Goal: Task Accomplishment & Management: Use online tool/utility

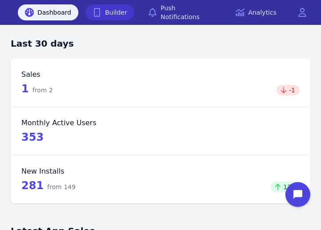
click at [110, 14] on link "Builder" at bounding box center [109, 12] width 49 height 16
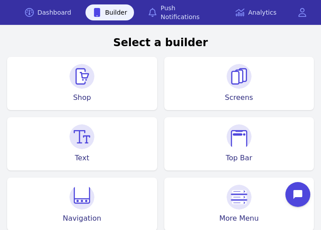
click at [79, 81] on img at bounding box center [81, 76] width 25 height 25
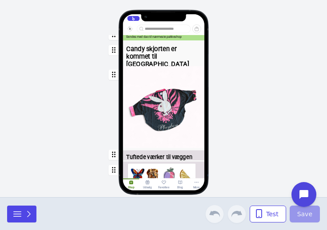
scroll to position [39, 0]
click at [176, 125] on div "button" at bounding box center [164, 107] width 82 height 82
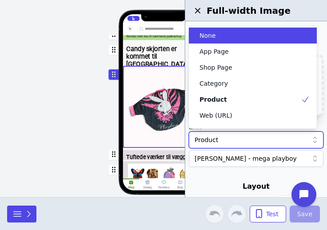
click at [250, 143] on div "Product" at bounding box center [252, 140] width 114 height 9
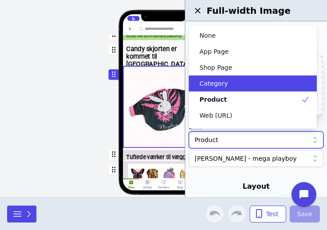
click at [244, 91] on div "Category" at bounding box center [253, 84] width 128 height 16
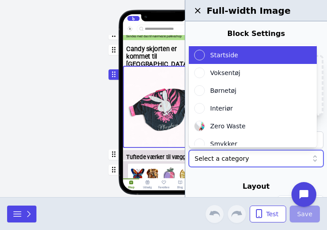
click at [240, 155] on div at bounding box center [252, 158] width 114 height 9
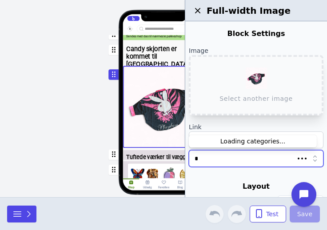
type input "**"
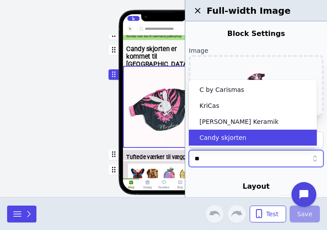
click at [239, 139] on span "Candy skjorten" at bounding box center [223, 137] width 47 height 9
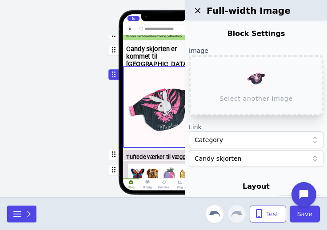
click at [222, 180] on div at bounding box center [256, 177] width 135 height 7
click at [302, 214] on span "Save" at bounding box center [305, 214] width 15 height 9
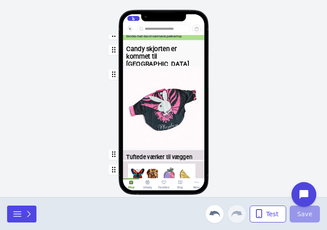
click at [158, 121] on div "button" at bounding box center [164, 107] width 82 height 82
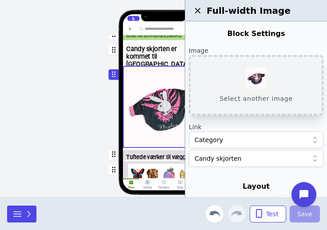
click at [249, 92] on button "Select another image" at bounding box center [256, 85] width 135 height 60
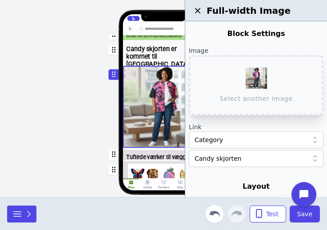
click at [69, 98] on div "Hjem Gaveideer Nyheder Kunst Tøj Smykker Interiør Keramik Accessories Gør det s…" at bounding box center [163, 98] width 327 height 197
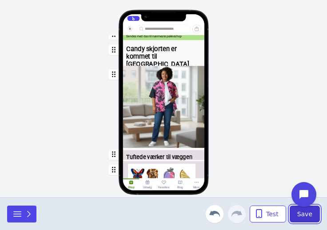
click at [300, 214] on span "Save" at bounding box center [305, 214] width 15 height 9
click at [111, 124] on div "Hjem Gaveideer Nyheder Kunst Tøj Smykker Interiør Keramik Accessories Gør det s…" at bounding box center [163, 113] width 117 height 156
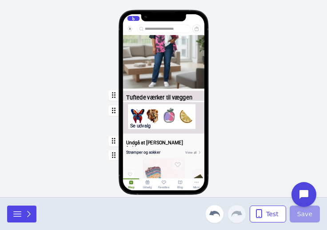
scroll to position [161, 0]
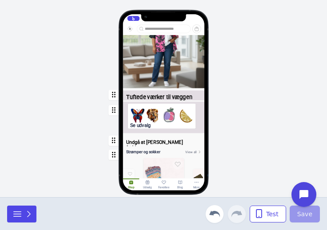
click at [161, 117] on div "button" at bounding box center [164, 119] width 82 height 34
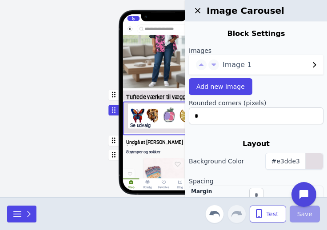
click at [61, 124] on div "Hjem Gaveideer Nyheder Kunst Tøj Smykker Interiør Keramik Accessories Gør det s…" at bounding box center [163, 98] width 327 height 197
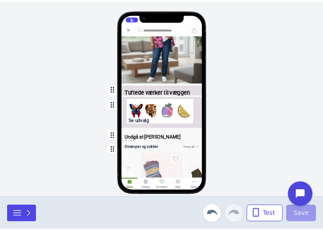
scroll to position [0, 0]
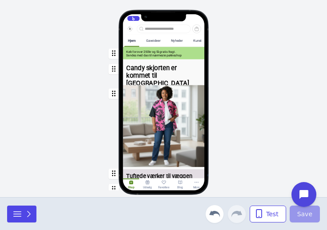
click at [155, 106] on div "button" at bounding box center [164, 126] width 82 height 82
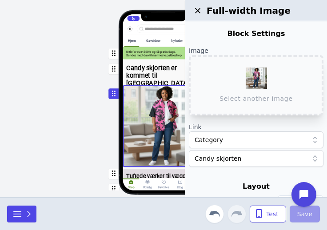
click at [156, 56] on div "button" at bounding box center [164, 53] width 82 height 12
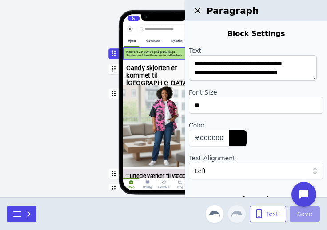
click at [88, 77] on div "Hjem Gaveideer Nyheder Kunst Tøj Smykker Interiør Keramik Accessories Gør det s…" at bounding box center [164, 107] width 167 height 132
click at [66, 78] on div "Hjem Gaveideer Nyheder Kunst Tøj Smykker Interiør Keramik Accessories Gør det s…" at bounding box center [163, 98] width 327 height 197
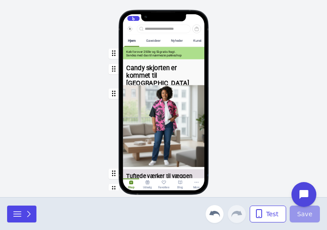
click at [66, 78] on div "Hjem Gaveideer Nyheder Kunst Tøj Smykker Interiør Keramik Accessories Gør det s…" at bounding box center [163, 98] width 327 height 197
click at [26, 216] on icon "button" at bounding box center [28, 214] width 9 height 9
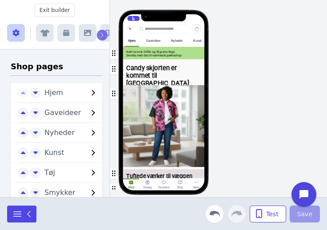
click at [68, 38] on button "button" at bounding box center [66, 33] width 18 height 18
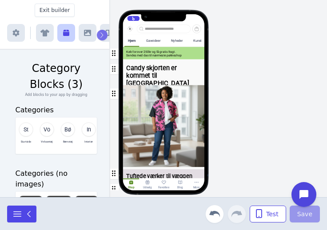
click at [89, 32] on icon "button" at bounding box center [87, 33] width 7 height 6
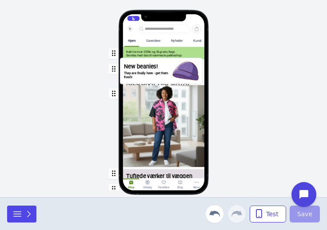
drag, startPoint x: 48, startPoint y: 118, endPoint x: 155, endPoint y: 68, distance: 117.8
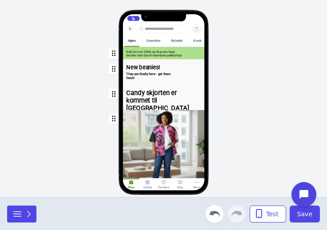
click at [149, 75] on div "button" at bounding box center [164, 71] width 82 height 23
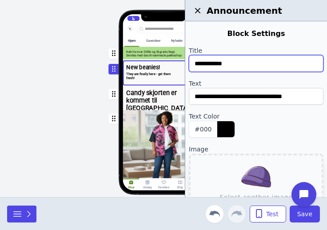
click at [220, 65] on input "**********" at bounding box center [256, 63] width 135 height 17
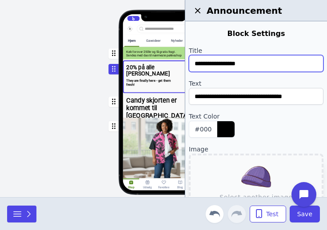
type input "**********"
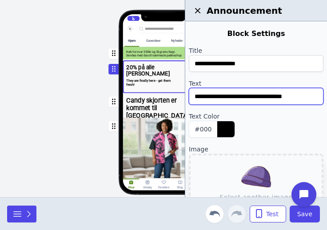
click at [221, 97] on input "**********" at bounding box center [256, 96] width 135 height 17
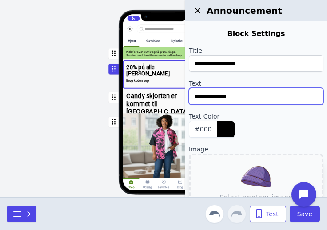
type input "**********"
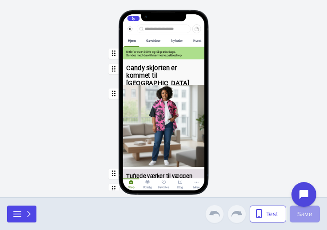
scroll to position [0, 90]
click at [32, 187] on div "Hjem Gaveideer Nyheder Kunst Tøj Smykker Interiør Keramik Accessories Gør det s…" at bounding box center [163, 98] width 327 height 197
click at [31, 214] on icon "button" at bounding box center [28, 214] width 9 height 9
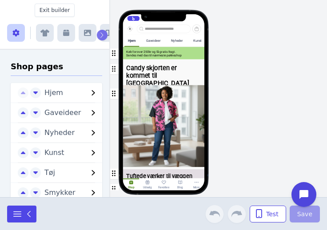
click at [89, 32] on icon "button" at bounding box center [87, 33] width 7 height 6
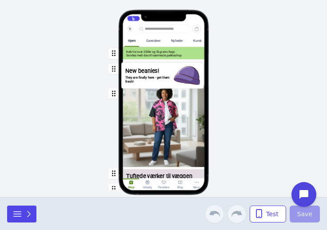
drag, startPoint x: 26, startPoint y: 124, endPoint x: 133, endPoint y: 77, distance: 116.7
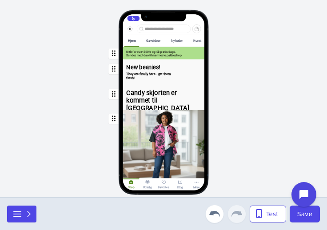
click at [133, 77] on div "button" at bounding box center [164, 71] width 82 height 23
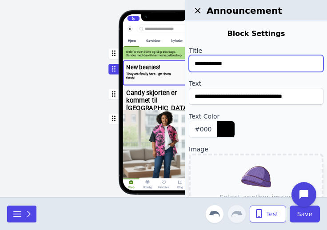
click at [215, 66] on input "**********" at bounding box center [256, 63] width 135 height 17
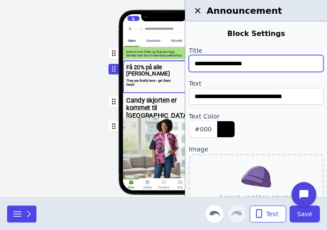
type input "**********"
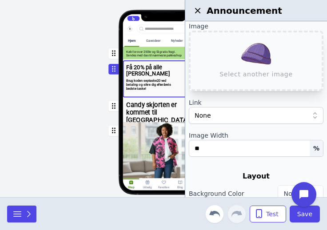
scroll to position [124, 0]
type input "**********"
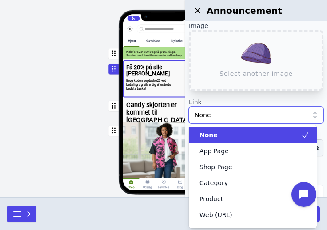
scroll to position [0, 0]
click at [275, 119] on div "None" at bounding box center [252, 115] width 114 height 9
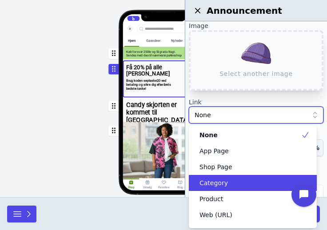
click at [238, 185] on div "Category" at bounding box center [247, 183] width 107 height 9
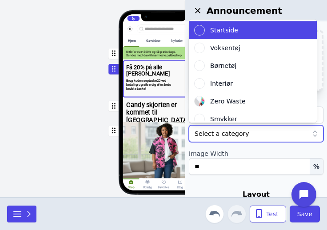
click at [249, 137] on div at bounding box center [252, 133] width 114 height 9
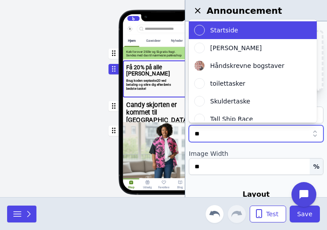
type input "***"
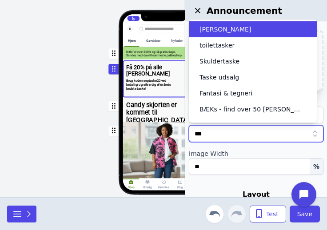
click at [222, 29] on div "Tasker" at bounding box center [247, 29] width 107 height 9
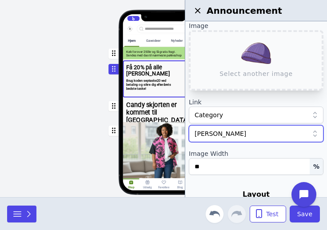
scroll to position [132, 0]
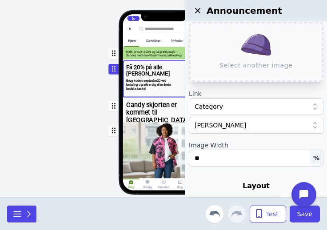
click at [56, 114] on div "Hjem Gaveideer Nyheder Kunst Tøj Smykker Interiør Keramik Accessories Gør det s…" at bounding box center [163, 98] width 327 height 197
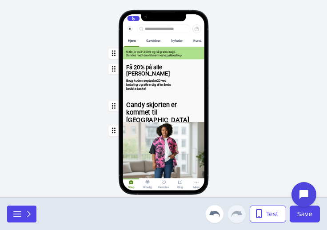
click at [151, 74] on div "button" at bounding box center [164, 76] width 82 height 33
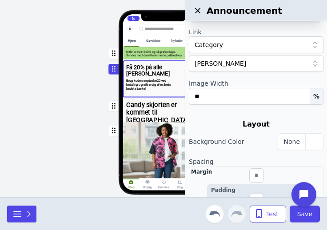
scroll to position [195, 0]
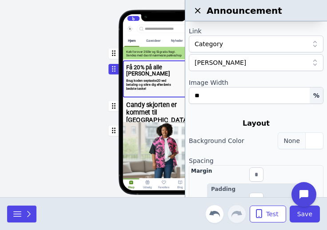
click at [307, 139] on div "button" at bounding box center [315, 141] width 18 height 16
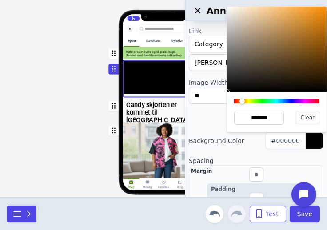
drag, startPoint x: 233, startPoint y: 100, endPoint x: 242, endPoint y: 105, distance: 10.3
click at [242, 105] on div "******* Clear" at bounding box center [277, 112] width 100 height 40
click at [242, 7] on div at bounding box center [277, 49] width 100 height 85
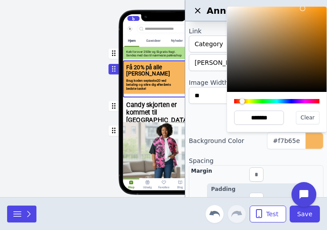
drag, startPoint x: 242, startPoint y: 7, endPoint x: 304, endPoint y: 9, distance: 61.4
click at [304, 9] on div at bounding box center [302, 8] width 5 height 5
type input "*******"
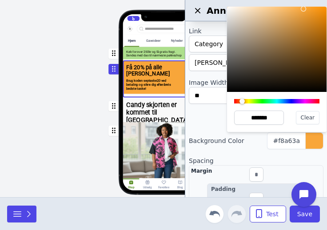
click at [67, 83] on div "Hjem Gaveideer Nyheder Kunst Tøj Smykker Interiør Keramik Accessories Gør det s…" at bounding box center [163, 98] width 327 height 197
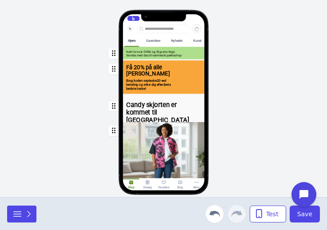
click at [304, 134] on div "Hjem Gaveideer Nyheder Kunst Tøj Smykker Interiør Keramik Accessories Gør det s…" at bounding box center [163, 98] width 327 height 197
click at [304, 215] on span "Save" at bounding box center [305, 214] width 15 height 9
click at [162, 84] on div "button" at bounding box center [164, 76] width 82 height 33
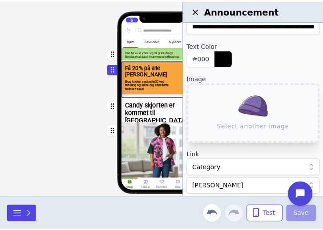
scroll to position [72, 0]
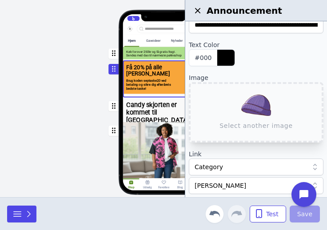
click at [56, 71] on div "Hjem Gaveideer Nyheder Kunst Tøj Smykker Interiør Keramik Accessories Gør det s…" at bounding box center [163, 98] width 327 height 197
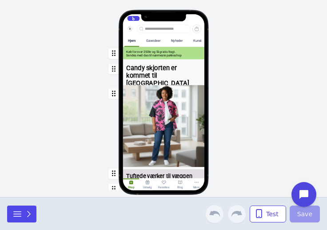
scroll to position [0, 90]
click at [32, 187] on div "Hjem Gaveideer Nyheder Kunst Tøj Smykker Interiør Keramik Accessories Gør det s…" at bounding box center [163, 98] width 327 height 197
click at [31, 214] on icon "button" at bounding box center [28, 214] width 9 height 9
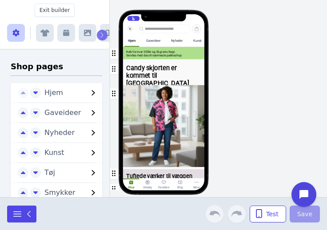
click at [89, 32] on icon "button" at bounding box center [87, 33] width 7 height 6
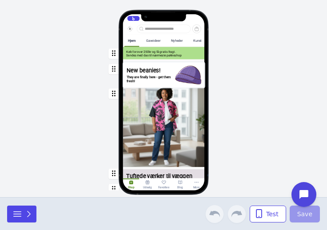
drag, startPoint x: 26, startPoint y: 124, endPoint x: 133, endPoint y: 77, distance: 116.7
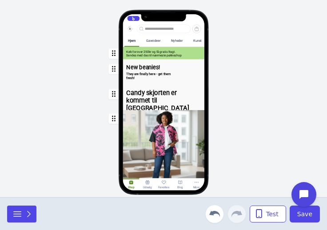
click at [133, 77] on div "button" at bounding box center [164, 71] width 82 height 23
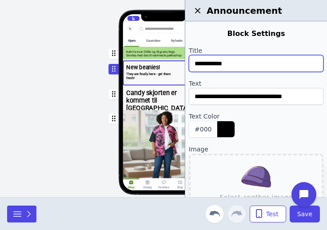
click at [215, 66] on input "**********" at bounding box center [256, 63] width 135 height 17
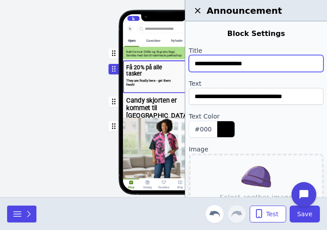
type input "**********"
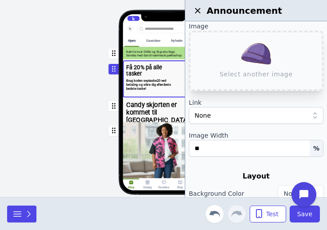
scroll to position [124, 0]
type input "**********"
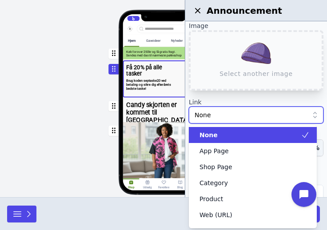
click at [275, 119] on div "None" at bounding box center [252, 115] width 114 height 9
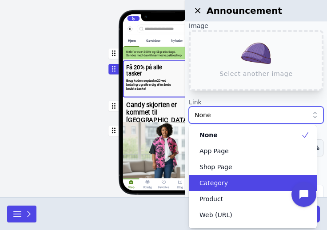
click at [238, 185] on div "Category" at bounding box center [247, 183] width 107 height 9
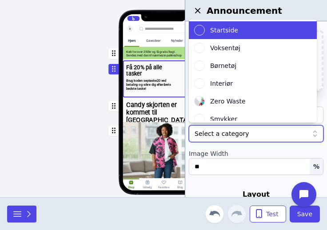
click at [249, 137] on div at bounding box center [252, 133] width 114 height 9
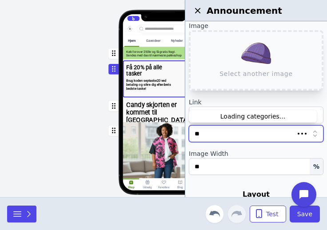
type input "***"
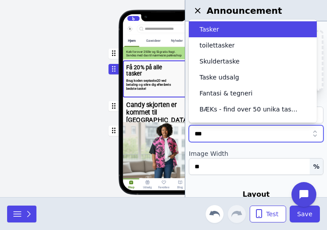
click at [222, 29] on div "Tasker" at bounding box center [247, 29] width 107 height 9
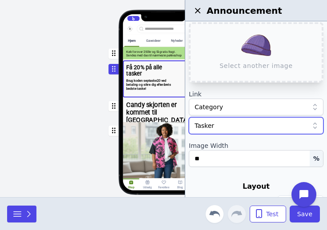
scroll to position [132, 0]
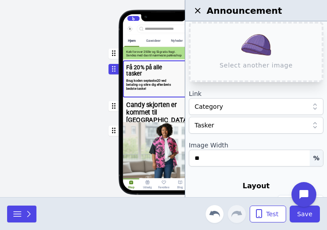
click at [56, 114] on div "Hjem Gaveideer Nyheder Kunst Tøj Smykker Interiør Keramik Accessories Gør det s…" at bounding box center [163, 98] width 327 height 197
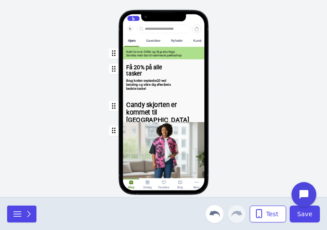
click at [151, 74] on div "button" at bounding box center [164, 76] width 82 height 33
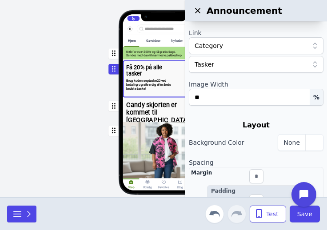
scroll to position [195, 0]
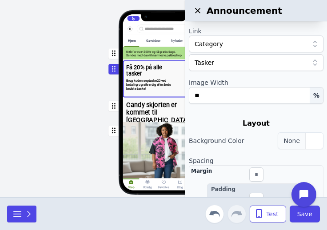
click at [307, 139] on div "button" at bounding box center [315, 141] width 18 height 16
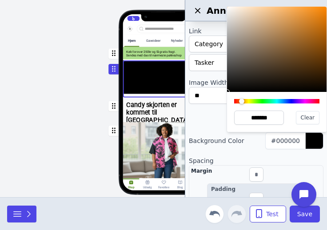
drag, startPoint x: 233, startPoint y: 100, endPoint x: 242, endPoint y: 105, distance: 10.3
click at [242, 105] on div "******* Clear" at bounding box center [277, 112] width 100 height 40
click at [242, 7] on div at bounding box center [277, 49] width 100 height 85
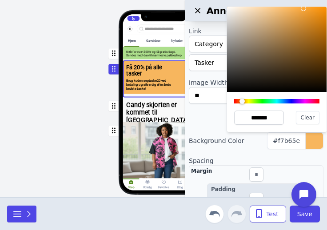
drag, startPoint x: 242, startPoint y: 7, endPoint x: 304, endPoint y: 9, distance: 61.4
click at [304, 9] on div at bounding box center [303, 8] width 5 height 5
type input "*******"
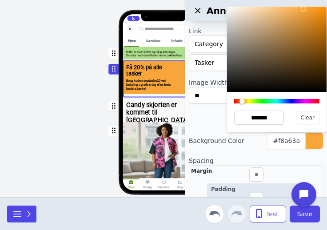
click at [67, 83] on div "Hjem Gaveideer Nyheder Kunst Tøj Smykker Interiør Keramik Accessories Gør det s…" at bounding box center [163, 98] width 327 height 197
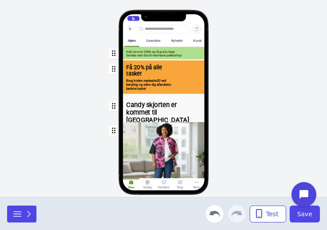
click at [304, 134] on div "Hjem Gaveideer Nyheder Kunst Tøj Smykker Interiør Keramik Accessories Gør det s…" at bounding box center [163, 98] width 327 height 197
click at [304, 215] on span "Save" at bounding box center [305, 214] width 15 height 9
click at [162, 84] on div "button" at bounding box center [164, 76] width 82 height 33
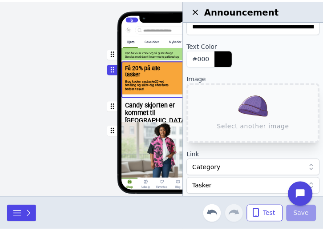
scroll to position [72, 0]
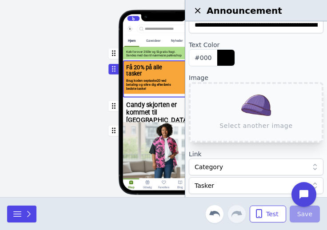
click at [56, 71] on div "Hjem Gaveideer Nyheder Kunst Tøj Smykker Interiør Keramik Accessories Gør det s…" at bounding box center [163, 98] width 327 height 197
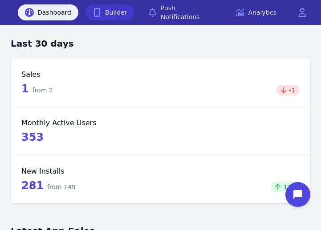
click at [114, 10] on link "Builder" at bounding box center [109, 12] width 49 height 16
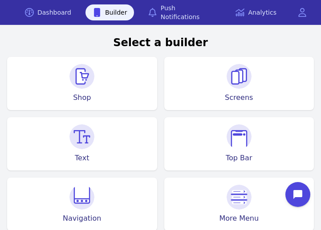
click at [96, 74] on div "Shop" at bounding box center [82, 83] width 150 height 53
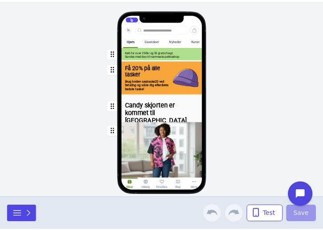
scroll to position [0, 90]
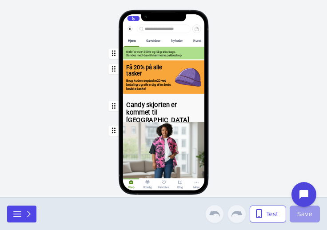
click at [192, 80] on div "button" at bounding box center [164, 76] width 82 height 33
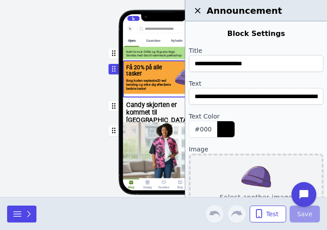
click at [253, 175] on button "Select another image" at bounding box center [256, 184] width 135 height 60
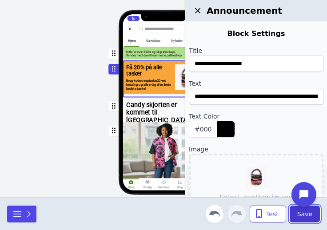
click at [301, 221] on button "Save" at bounding box center [305, 214] width 30 height 17
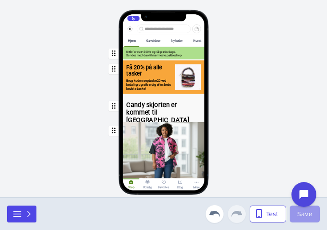
click at [257, 132] on div "Hjem Gaveideer Nyheder Kunst Tøj Smykker Interiør Keramik Accessories Gør det s…" at bounding box center [163, 98] width 327 height 197
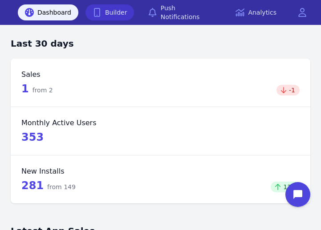
click at [115, 12] on link "Builder" at bounding box center [109, 12] width 49 height 16
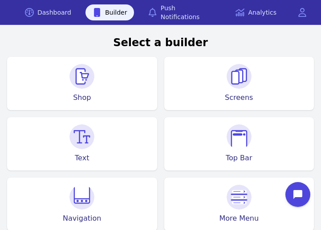
click at [87, 78] on img at bounding box center [81, 76] width 25 height 25
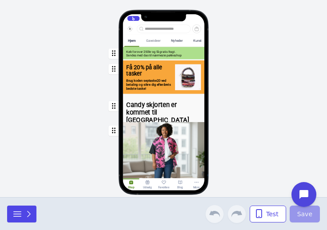
click at [153, 40] on div "Gaveideer" at bounding box center [153, 41] width 14 height 4
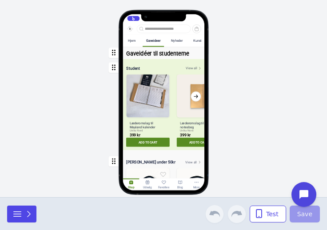
drag, startPoint x: 157, startPoint y: 76, endPoint x: 149, endPoint y: 57, distance: 20.6
click at [149, 57] on div "button" at bounding box center [164, 52] width 82 height 11
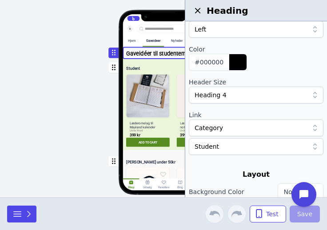
scroll to position [68, 0]
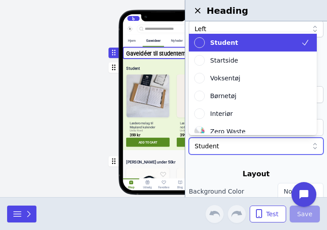
click at [242, 149] on div at bounding box center [252, 146] width 114 height 9
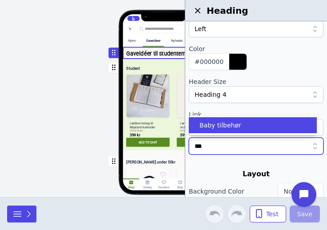
type input "****"
click at [238, 127] on div "Baby tilbehør" at bounding box center [247, 125] width 107 height 9
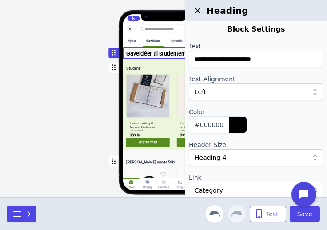
scroll to position [0, 0]
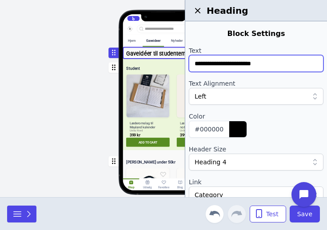
click at [267, 71] on input "**********" at bounding box center [256, 63] width 135 height 17
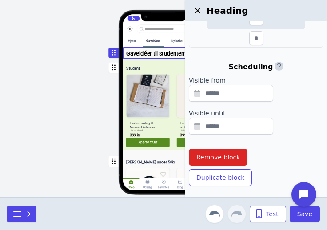
scroll to position [352, 0]
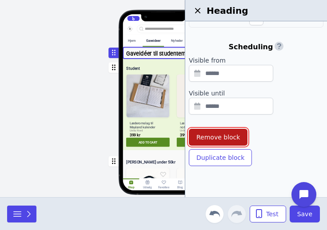
click at [229, 140] on span "Remove block" at bounding box center [219, 137] width 44 height 9
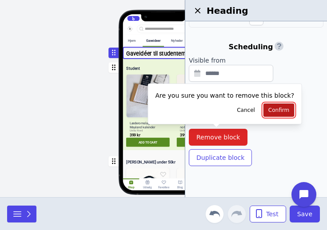
click at [269, 112] on span "Confirm" at bounding box center [279, 110] width 21 height 7
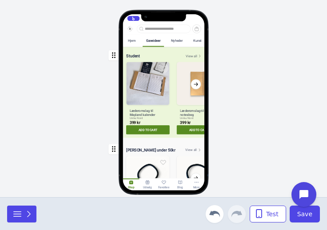
click at [172, 64] on div "button" at bounding box center [164, 92] width 82 height 91
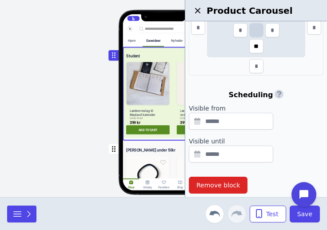
scroll to position [294, 0]
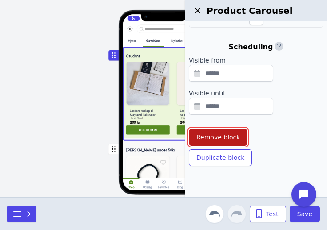
click at [231, 135] on span "Remove block" at bounding box center [219, 137] width 44 height 9
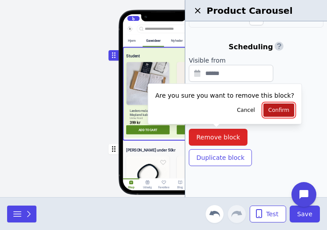
click at [269, 108] on span "Confirm" at bounding box center [279, 110] width 21 height 7
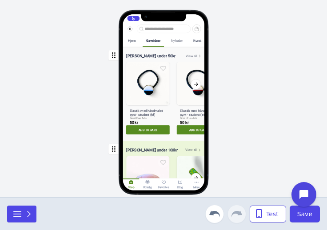
click at [178, 43] on div "Nyheder" at bounding box center [177, 41] width 12 height 4
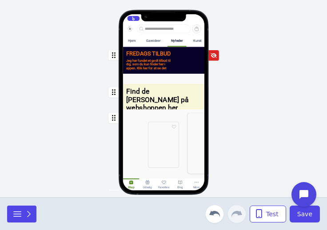
scroll to position [0, 90]
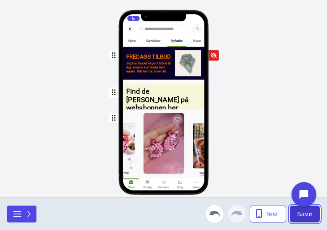
click at [306, 216] on span "Save" at bounding box center [305, 214] width 15 height 9
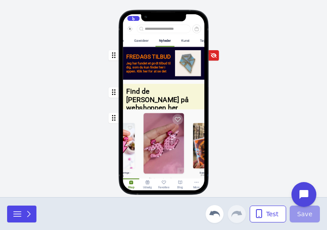
scroll to position [0, 27]
click at [188, 42] on div "Kunst" at bounding box center [184, 41] width 8 height 4
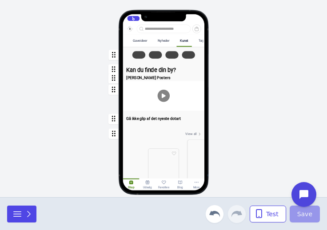
click at [188, 42] on div "Kunst" at bounding box center [184, 41] width 8 height 4
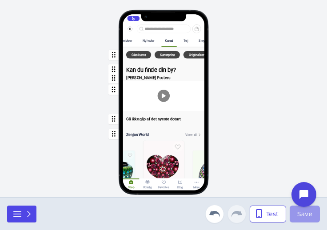
scroll to position [0, 63]
click at [185, 42] on div "Tøj" at bounding box center [183, 41] width 4 height 4
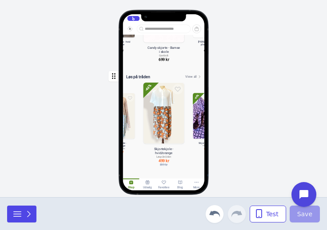
scroll to position [1389, 0]
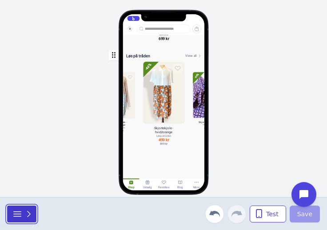
click at [29, 214] on icon "button" at bounding box center [29, 214] width 3 height 6
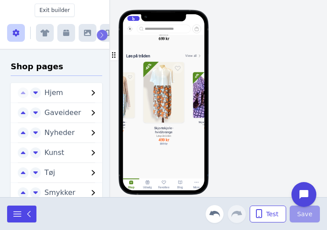
click at [89, 28] on button "button" at bounding box center [88, 33] width 18 height 18
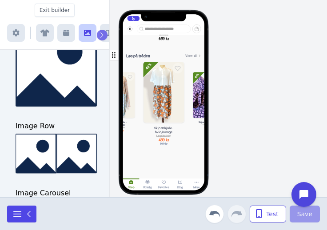
scroll to position [144, 0]
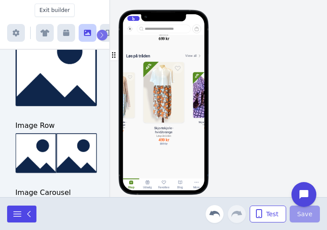
click at [65, 31] on icon "button" at bounding box center [66, 33] width 6 height 6
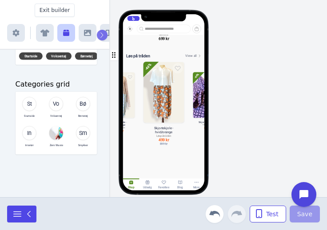
click at [65, 31] on icon "button" at bounding box center [66, 33] width 6 height 6
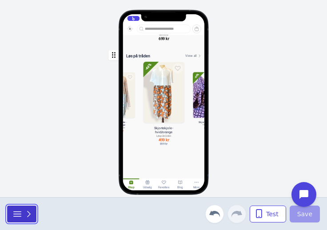
click at [29, 214] on icon "button" at bounding box center [29, 214] width 3 height 6
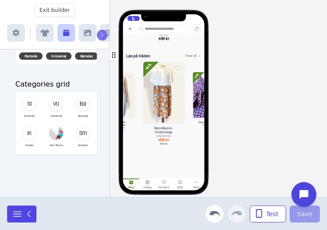
click at [44, 30] on icon "button" at bounding box center [44, 33] width 9 height 7
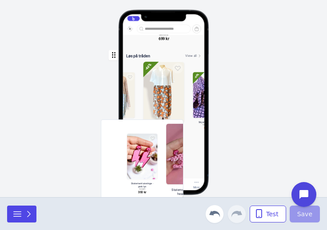
scroll to position [0, 90]
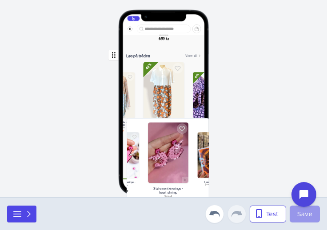
drag, startPoint x: 133, startPoint y: 146, endPoint x: 166, endPoint y: 149, distance: 33.9
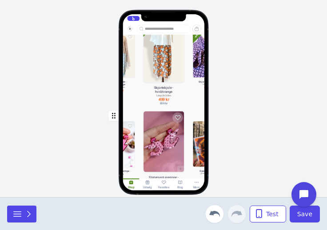
scroll to position [1464, 0]
click at [166, 146] on div "button" at bounding box center [164, 149] width 82 height 84
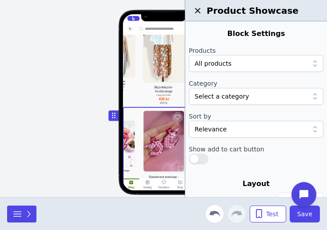
click at [166, 146] on div "button" at bounding box center [164, 149] width 82 height 84
click at [246, 97] on div at bounding box center [252, 96] width 114 height 9
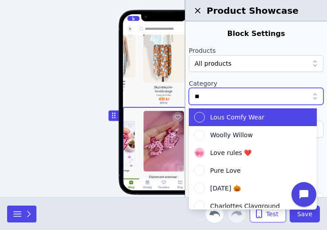
type input "***"
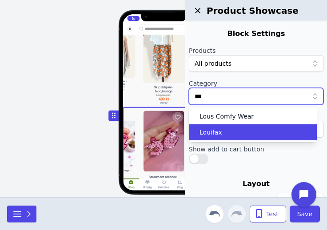
click at [238, 137] on div "Louifax" at bounding box center [247, 132] width 107 height 9
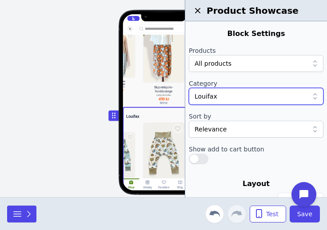
scroll to position [31, 0]
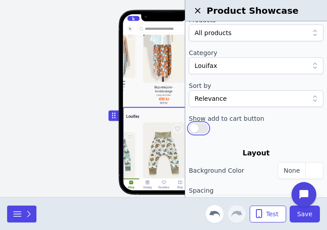
click at [200, 132] on button "button" at bounding box center [199, 128] width 20 height 11
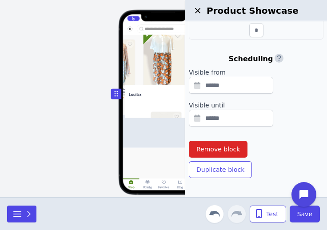
scroll to position [0, 90]
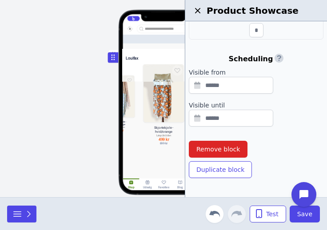
drag, startPoint x: 115, startPoint y: 121, endPoint x: 114, endPoint y: 58, distance: 62.3
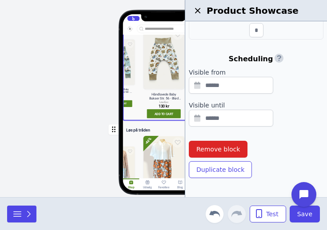
click at [200, 8] on icon "button" at bounding box center [197, 10] width 5 height 5
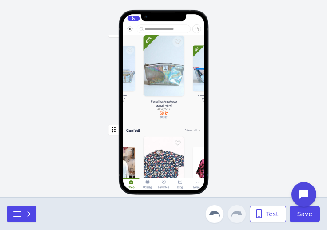
scroll to position [1023, 0]
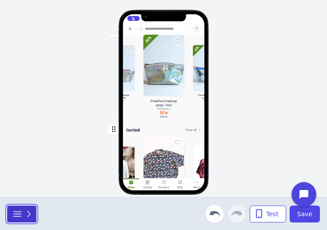
click at [31, 213] on icon "button" at bounding box center [28, 214] width 9 height 9
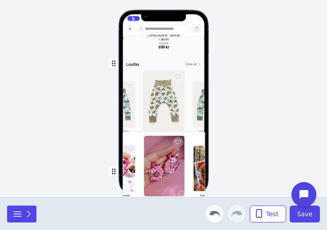
scroll to position [604, 0]
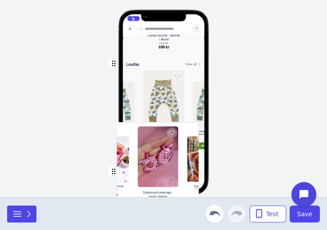
drag, startPoint x: 132, startPoint y: 134, endPoint x: 161, endPoint y: 154, distance: 35.5
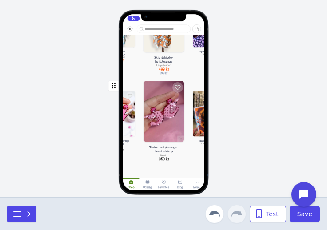
scroll to position [1747, 0]
click at [160, 125] on div "button" at bounding box center [164, 119] width 82 height 84
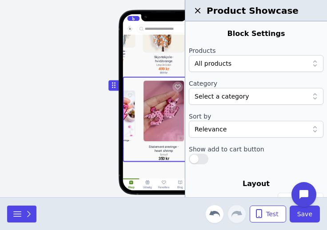
click at [243, 95] on div at bounding box center [252, 96] width 114 height 9
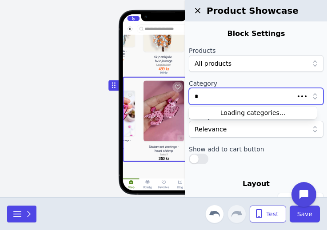
type input "**"
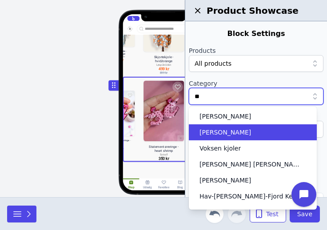
click at [228, 134] on span "[PERSON_NAME]" at bounding box center [226, 132] width 52 height 9
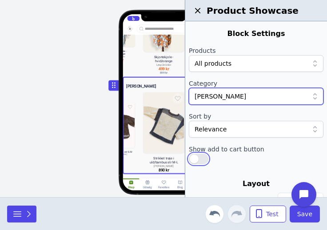
click at [193, 160] on button "button" at bounding box center [199, 159] width 20 height 11
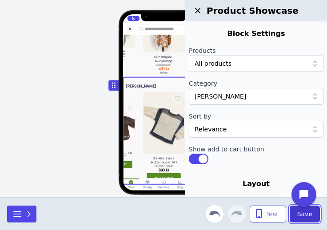
click at [303, 215] on span "Save" at bounding box center [305, 214] width 15 height 9
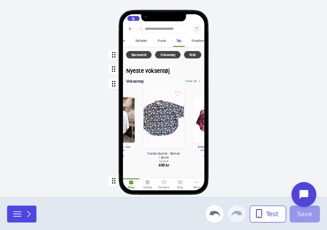
scroll to position [0, 73]
click at [195, 42] on div "Smykker" at bounding box center [198, 41] width 12 height 4
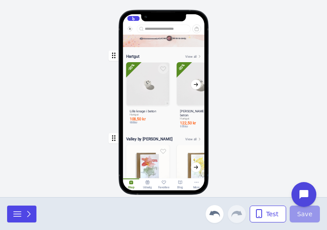
scroll to position [670, 0]
click at [192, 60] on div "button" at bounding box center [164, 89] width 82 height 85
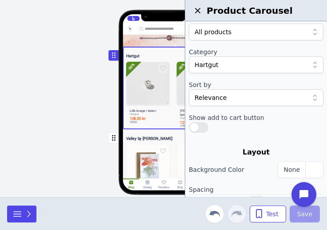
scroll to position [33, 0]
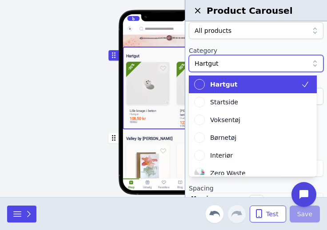
click at [237, 67] on div at bounding box center [252, 63] width 114 height 9
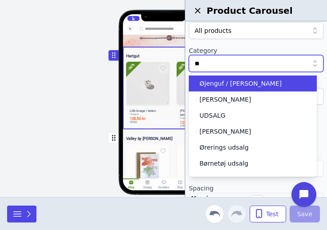
type input "***"
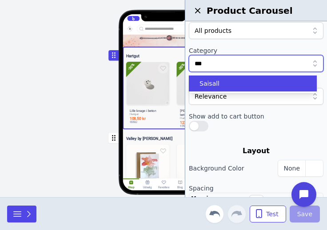
click at [227, 88] on div "Saisall" at bounding box center [247, 83] width 107 height 9
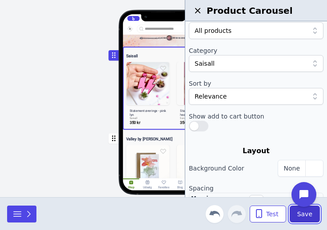
click at [302, 214] on span "Save" at bounding box center [305, 214] width 15 height 9
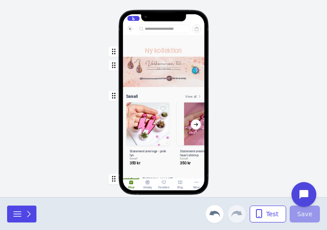
scroll to position [587, 0]
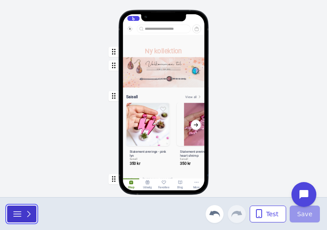
click at [28, 215] on icon "button" at bounding box center [28, 214] width 9 height 9
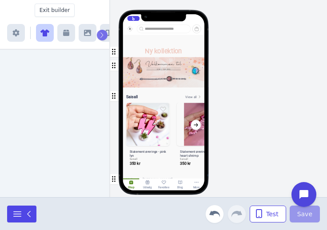
click at [48, 36] on icon "button" at bounding box center [44, 32] width 9 height 7
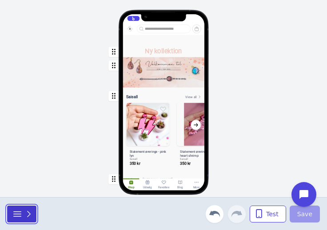
click at [30, 218] on icon "button" at bounding box center [28, 214] width 9 height 9
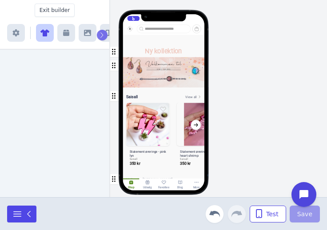
click at [46, 34] on icon "button" at bounding box center [44, 33] width 9 height 7
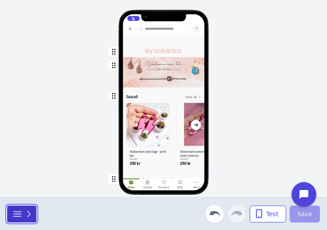
click at [27, 218] on icon "button" at bounding box center [28, 214] width 9 height 9
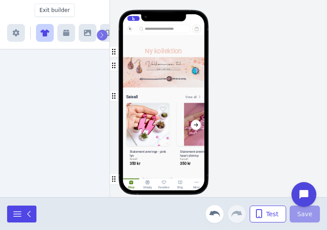
click at [66, 36] on icon "button" at bounding box center [66, 32] width 6 height 7
click at [44, 34] on icon "button" at bounding box center [44, 33] width 9 height 7
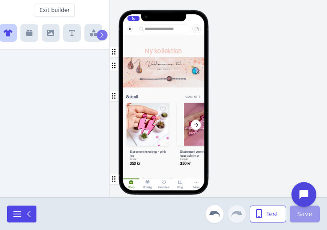
scroll to position [0, 0]
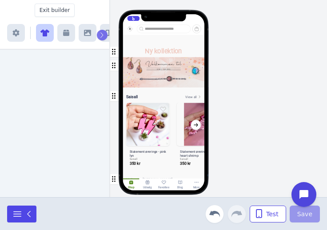
click at [69, 28] on button "button" at bounding box center [66, 33] width 18 height 18
click at [54, 11] on span "Exit builder" at bounding box center [55, 10] width 30 height 7
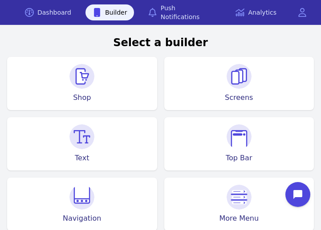
click at [88, 84] on img at bounding box center [81, 76] width 25 height 25
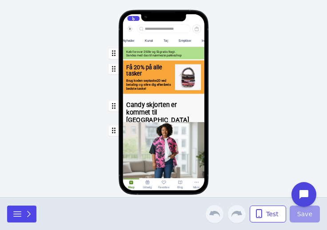
scroll to position [0, 100]
click at [189, 41] on div "Smykker" at bounding box center [185, 41] width 12 height 4
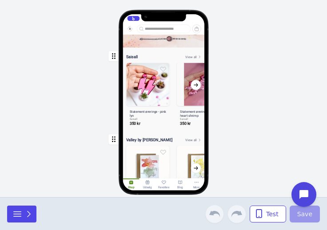
scroll to position [670, 0]
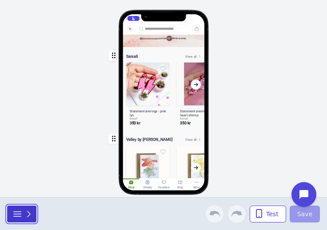
click at [30, 218] on icon "button" at bounding box center [28, 214] width 9 height 9
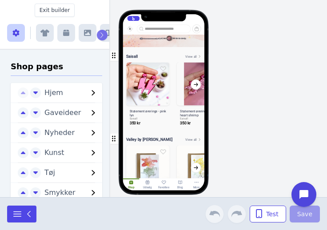
click at [45, 31] on icon "button" at bounding box center [44, 33] width 9 height 7
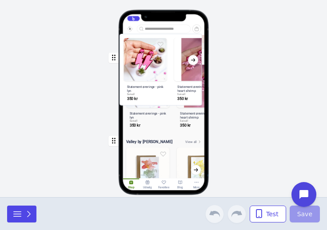
scroll to position [654, 0]
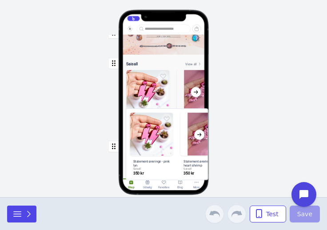
drag, startPoint x: 52, startPoint y: 153, endPoint x: 165, endPoint y: 130, distance: 114.9
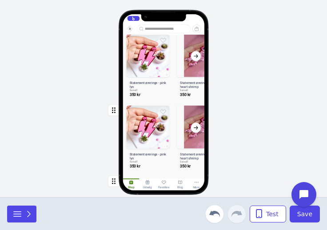
scroll to position [733, 0]
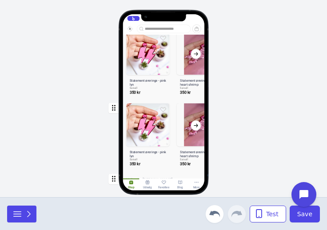
click at [165, 129] on div "button" at bounding box center [164, 135] width 82 height 70
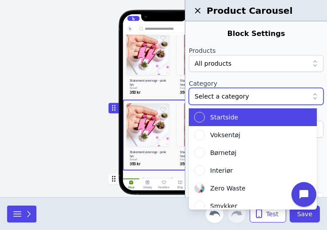
click at [256, 95] on div at bounding box center [252, 96] width 114 height 9
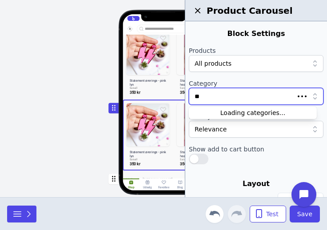
type input "***"
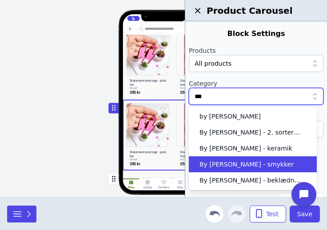
click at [251, 162] on span "By [PERSON_NAME] - smykker" at bounding box center [247, 164] width 94 height 9
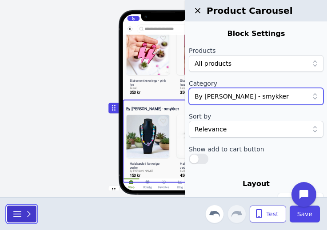
click at [27, 213] on icon "button" at bounding box center [28, 214] width 9 height 9
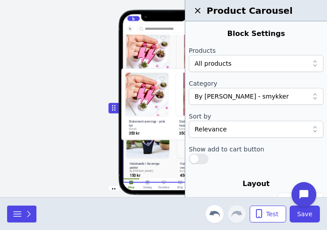
drag, startPoint x: 46, startPoint y: 160, endPoint x: 155, endPoint y: 97, distance: 125.8
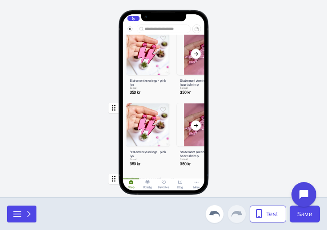
click at [164, 144] on div "button" at bounding box center [164, 135] width 82 height 70
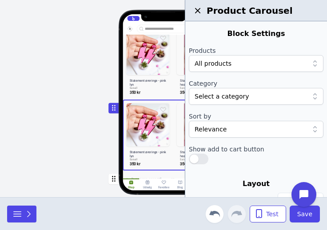
click at [262, 98] on div at bounding box center [252, 96] width 114 height 9
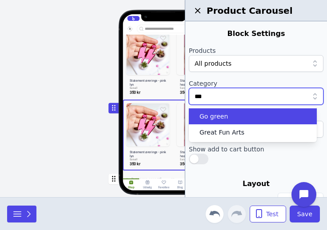
type input "****"
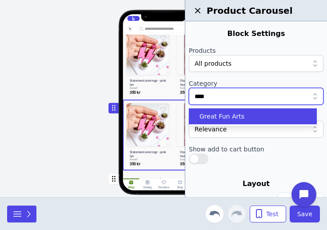
click at [240, 113] on div "Great Fun Arts" at bounding box center [247, 116] width 107 height 9
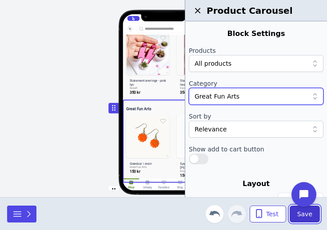
click at [303, 218] on span "Save" at bounding box center [305, 214] width 15 height 9
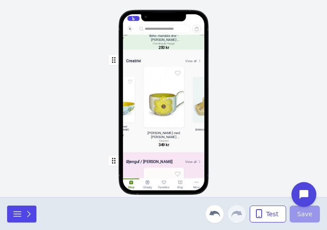
scroll to position [1539, 0]
click at [165, 108] on div "button" at bounding box center [164, 101] width 82 height 99
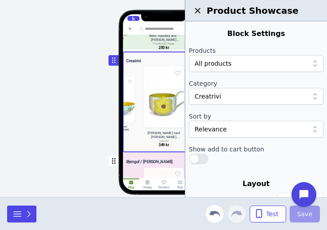
click at [246, 99] on div at bounding box center [252, 96] width 114 height 9
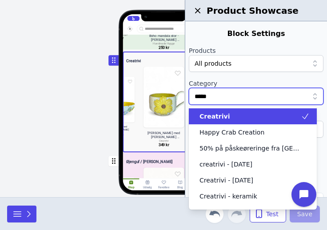
type input "******"
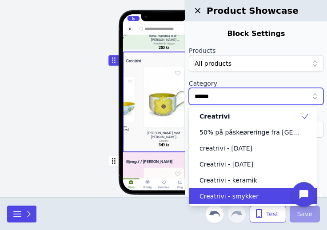
click at [234, 197] on span "Creatrivi - smykker" at bounding box center [229, 196] width 59 height 9
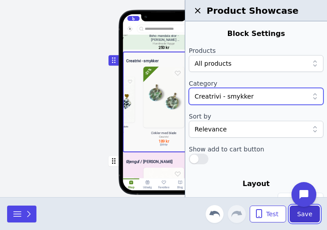
click at [312, 219] on button "Save" at bounding box center [305, 214] width 30 height 17
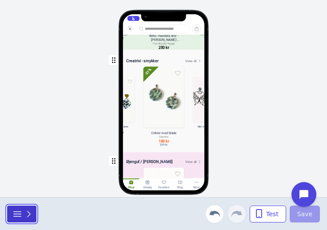
click at [29, 214] on icon "button" at bounding box center [28, 214] width 9 height 9
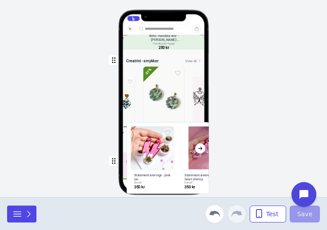
drag, startPoint x: 41, startPoint y: 151, endPoint x: 153, endPoint y: 138, distance: 113.3
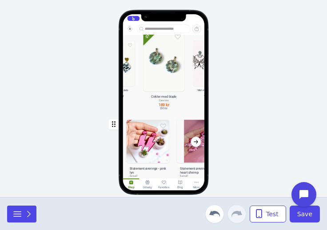
scroll to position [1621, 0]
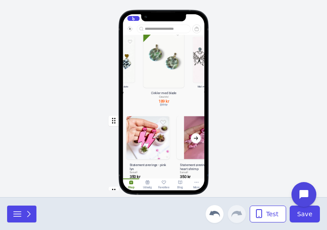
click at [152, 149] on div "button" at bounding box center [164, 148] width 82 height 70
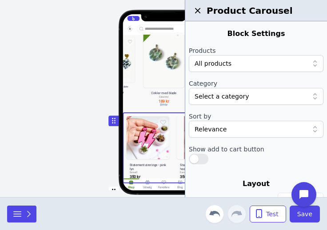
click at [232, 94] on div at bounding box center [252, 96] width 114 height 9
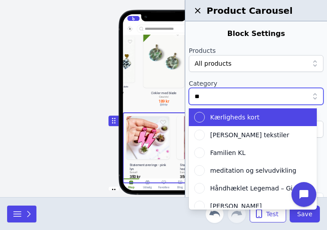
type input "***"
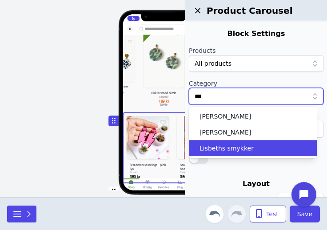
click at [226, 153] on span "Lisbeths smykker" at bounding box center [227, 148] width 54 height 9
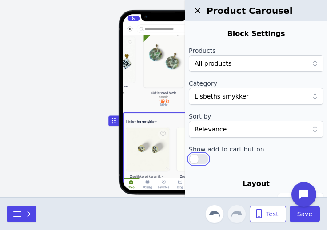
click at [197, 162] on button "button" at bounding box center [199, 159] width 20 height 11
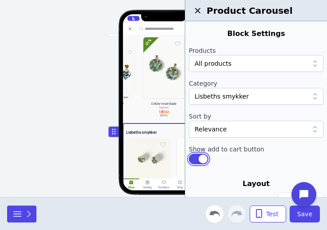
scroll to position [1594, 0]
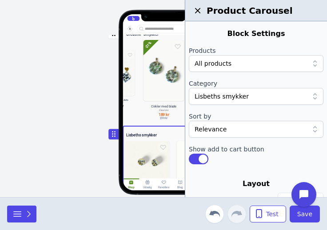
click at [197, 8] on icon "button" at bounding box center [198, 10] width 11 height 11
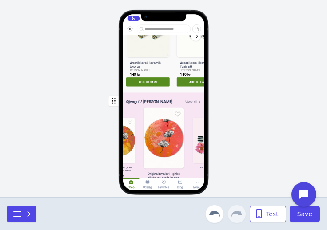
scroll to position [1853, 0]
click at [151, 52] on div "button" at bounding box center [164, 44] width 82 height 91
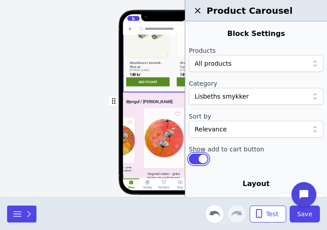
click at [202, 161] on button "button" at bounding box center [199, 159] width 20 height 11
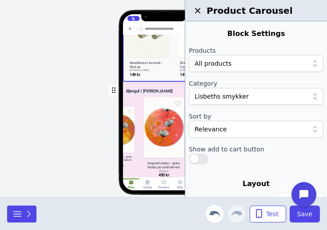
click at [52, 105] on div "Hjem Gaveideer Nyheder Kunst Tøj Smykker Interiør Keramik Accessories Gør det s…" at bounding box center [163, 98] width 327 height 197
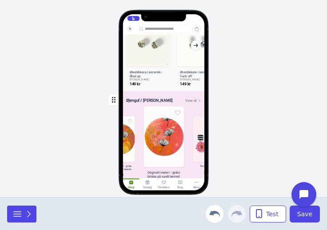
scroll to position [1837, 0]
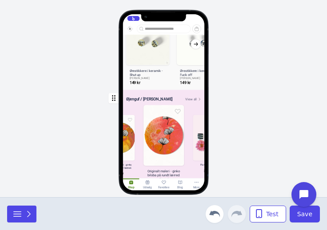
click at [165, 138] on div "button" at bounding box center [164, 138] width 82 height 96
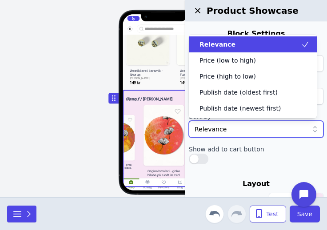
click at [239, 134] on div "Relevance" at bounding box center [256, 129] width 135 height 17
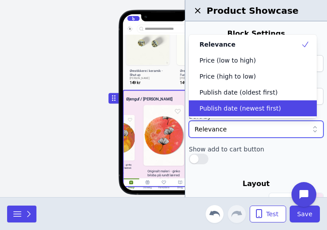
click at [243, 114] on div "Publish date (newest first)" at bounding box center [253, 109] width 128 height 16
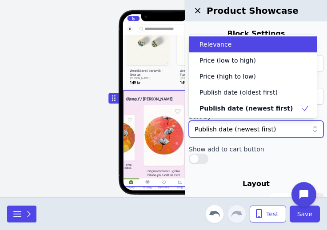
click at [246, 129] on div "Publish date (newest first)" at bounding box center [252, 129] width 114 height 9
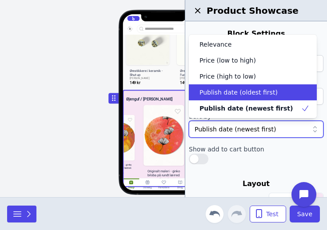
click at [250, 97] on span "Publish date (oldest first)" at bounding box center [239, 92] width 78 height 9
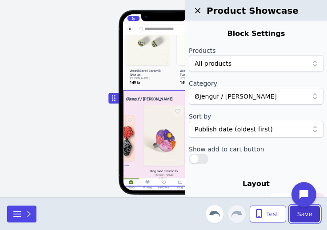
click at [301, 220] on button "Save" at bounding box center [305, 214] width 30 height 17
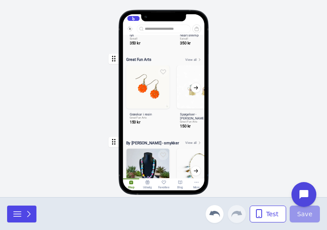
scroll to position [838, 0]
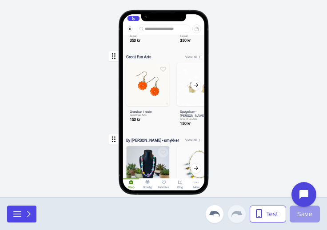
click at [171, 88] on div "button" at bounding box center [164, 88] width 82 height 81
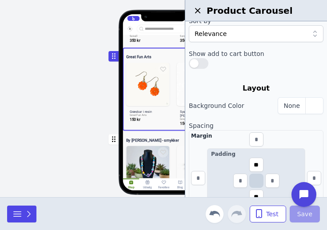
scroll to position [113, 0]
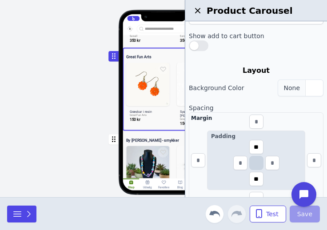
click at [306, 93] on div "button" at bounding box center [315, 88] width 18 height 16
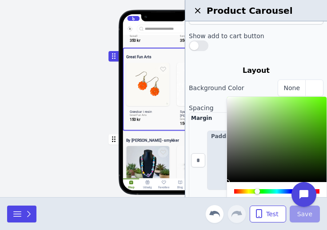
click at [258, 192] on div at bounding box center [276, 191] width 85 height 4
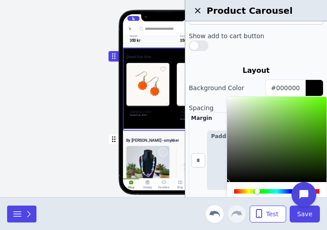
click at [239, 99] on div at bounding box center [277, 139] width 100 height 85
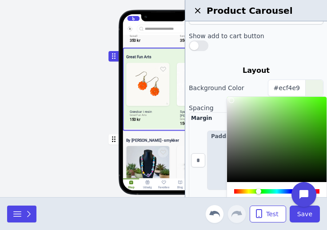
drag, startPoint x: 239, startPoint y: 99, endPoint x: 232, endPoint y: 101, distance: 7.8
click at [232, 101] on div at bounding box center [231, 100] width 5 height 5
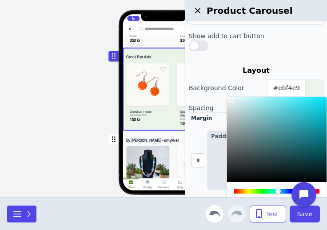
type input "*******"
drag, startPoint x: 260, startPoint y: 190, endPoint x: 279, endPoint y: 193, distance: 19.3
click at [279, 193] on div at bounding box center [278, 191] width 5 height 5
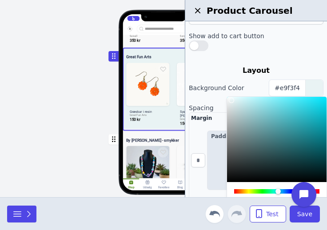
click at [48, 169] on div "Hjem Gaveideer Nyheder Kunst Tøj Smykker Interiør Keramik Accessories Gør det s…" at bounding box center [163, 98] width 327 height 197
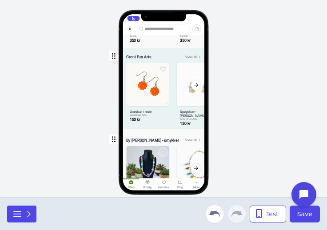
click at [263, 107] on div "Hjem Gaveideer Nyheder Kunst Tøj Smykker Interiør Keramik Accessories Gør det s…" at bounding box center [163, 98] width 327 height 197
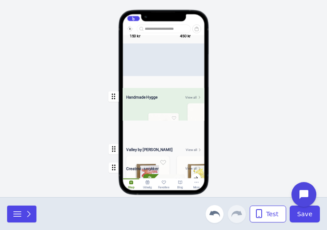
scroll to position [0, 90]
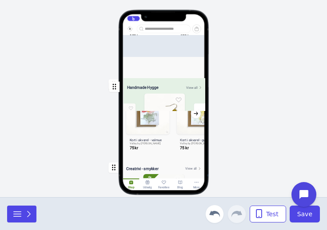
drag, startPoint x: 115, startPoint y: 141, endPoint x: 116, endPoint y: 89, distance: 52.0
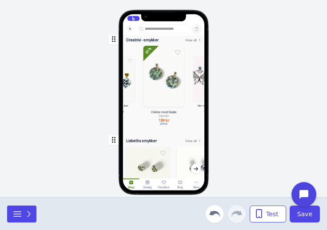
scroll to position [1579, 0]
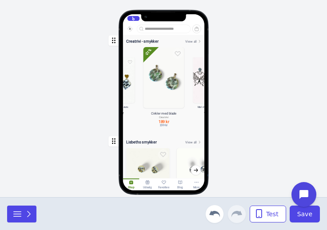
click at [161, 112] on div "button" at bounding box center [164, 81] width 82 height 99
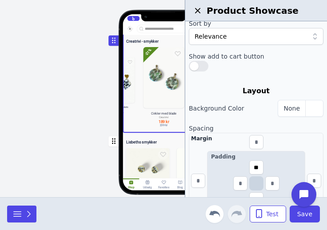
scroll to position [93, 0]
click at [306, 109] on div "button" at bounding box center [315, 108] width 18 height 16
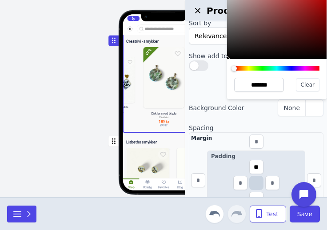
click at [250, 66] on div at bounding box center [276, 68] width 85 height 4
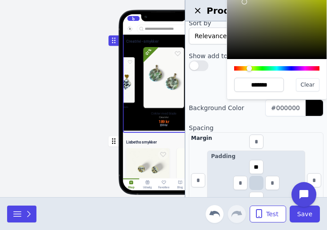
click at [246, 1] on div at bounding box center [277, 16] width 100 height 85
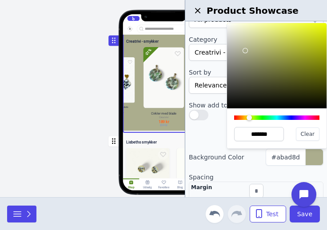
scroll to position [29, 0]
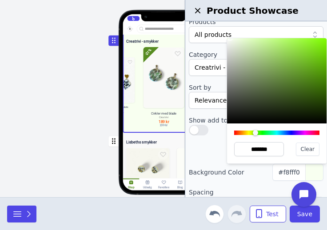
drag, startPoint x: 244, startPoint y: 67, endPoint x: 230, endPoint y: 38, distance: 31.6
click at [230, 38] on div at bounding box center [230, 38] width 5 height 5
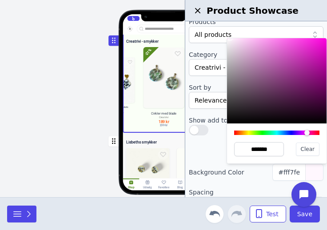
type input "*******"
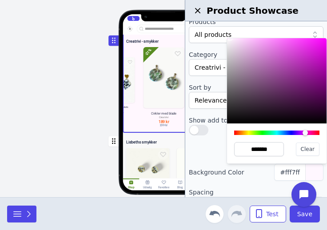
drag, startPoint x: 257, startPoint y: 132, endPoint x: 306, endPoint y: 138, distance: 48.8
click at [306, 138] on div "******* Clear" at bounding box center [277, 144] width 100 height 40
click at [90, 149] on div "Hjem Gaveideer Nyheder Kunst Tøj Smykker Interiør Keramik Accessories Gør det s…" at bounding box center [164, 107] width 167 height 132
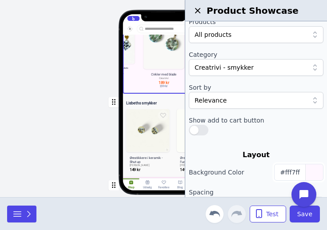
scroll to position [1656, 0]
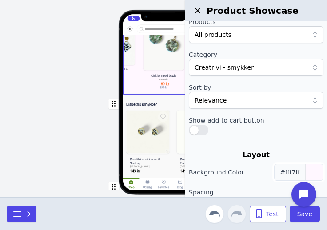
click at [306, 174] on div "button" at bounding box center [315, 173] width 18 height 16
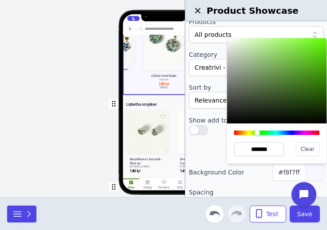
type input "*******"
drag, startPoint x: 306, startPoint y: 134, endPoint x: 258, endPoint y: 134, distance: 48.0
click at [258, 134] on div at bounding box center [257, 132] width 5 height 5
click at [76, 128] on div "Hjem Gaveideer Nyheder Kunst Tøj Smykker Interiør Keramik Accessories Gør det s…" at bounding box center [163, 98] width 327 height 197
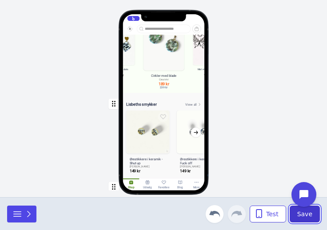
click at [317, 214] on button "Save" at bounding box center [305, 214] width 30 height 17
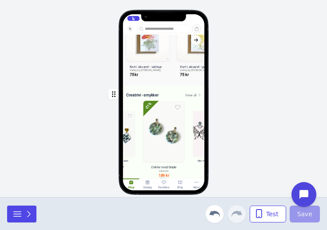
scroll to position [1469, 0]
click at [179, 122] on div "button" at bounding box center [164, 135] width 82 height 99
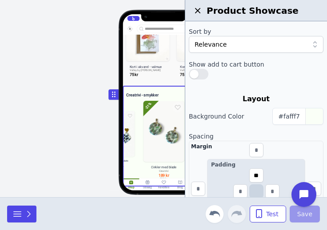
scroll to position [85, 0]
click at [308, 117] on div "button" at bounding box center [315, 116] width 18 height 16
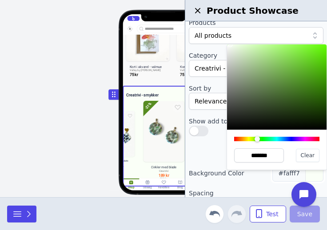
scroll to position [0, 0]
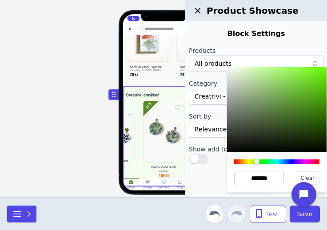
type input "*******"
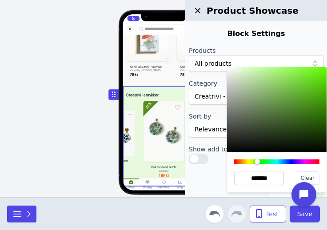
drag, startPoint x: 233, startPoint y: 68, endPoint x: 239, endPoint y: 69, distance: 6.3
click at [239, 69] on div at bounding box center [241, 71] width 5 height 5
click at [310, 216] on span "Save" at bounding box center [305, 214] width 15 height 9
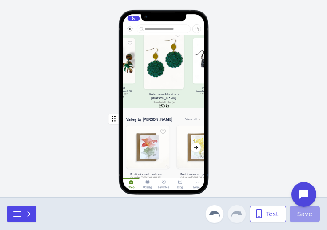
scroll to position [1249, 0]
click at [70, 95] on div "Hjem Gaveideer Nyheder Kunst Tøj Smykker Interiør Keramik Accessories Gør det s…" at bounding box center [163, 98] width 327 height 197
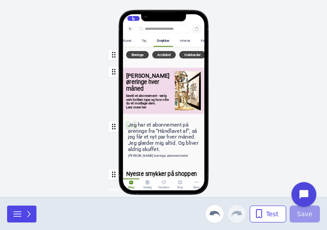
scroll to position [0, 147]
click at [185, 40] on div "Interiør" at bounding box center [184, 41] width 11 height 4
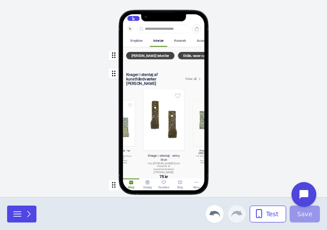
scroll to position [0, 198]
click at [174, 40] on div "Keramik" at bounding box center [180, 40] width 19 height 11
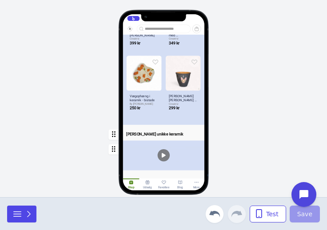
scroll to position [628, 0]
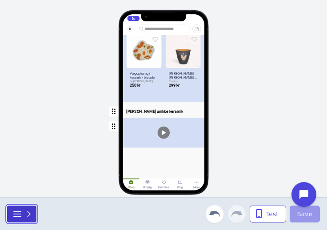
click at [28, 215] on icon "button" at bounding box center [28, 214] width 9 height 9
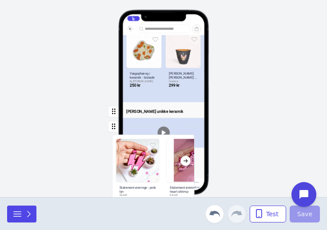
drag, startPoint x: 52, startPoint y: 149, endPoint x: 151, endPoint y: 153, distance: 99.3
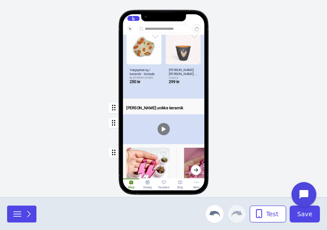
click at [151, 153] on div "button" at bounding box center [164, 180] width 82 height 70
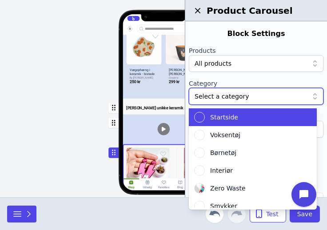
click at [229, 95] on div at bounding box center [252, 96] width 114 height 9
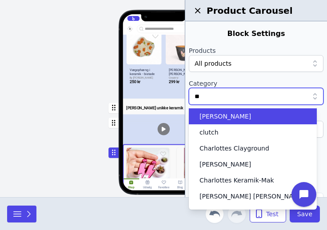
type input "***"
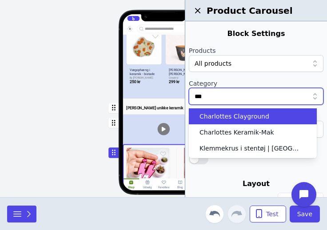
click at [243, 121] on div "Charlottes Clayground" at bounding box center [253, 117] width 128 height 16
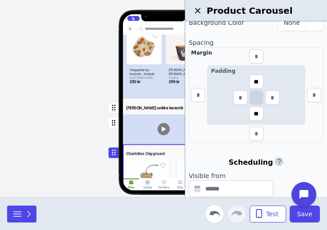
scroll to position [180, 0]
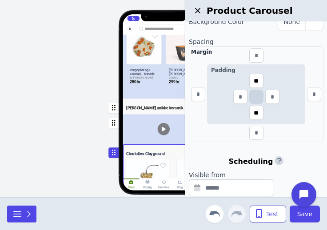
click at [70, 153] on div "Hjem Gaveideer Nyheder Kunst Tøj Smykker Interiør Keramik Accessories Gør det s…" at bounding box center [163, 98] width 327 height 197
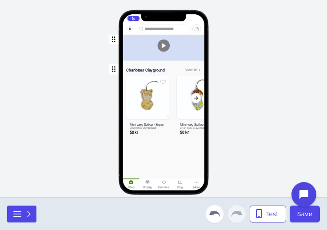
scroll to position [799, 0]
click at [28, 211] on icon "button" at bounding box center [29, 214] width 3 height 6
click at [27, 211] on icon "button" at bounding box center [28, 214] width 9 height 9
click at [28, 211] on icon "button" at bounding box center [29, 214] width 3 height 6
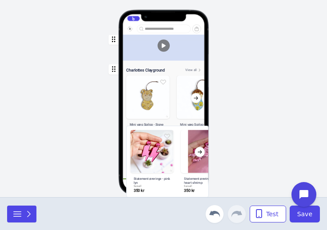
drag, startPoint x: 44, startPoint y: 165, endPoint x: 156, endPoint y: 159, distance: 111.8
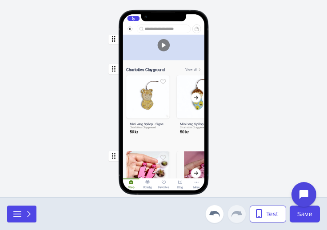
click at [157, 163] on div "button" at bounding box center [164, 183] width 82 height 70
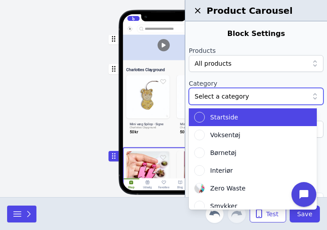
click at [241, 103] on div "Select a category" at bounding box center [256, 96] width 135 height 17
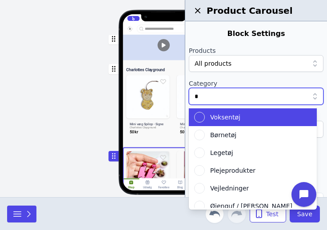
type input "**"
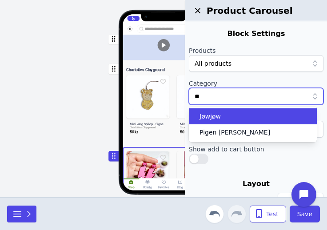
click at [232, 116] on div "Jøwjøw" at bounding box center [247, 116] width 107 height 9
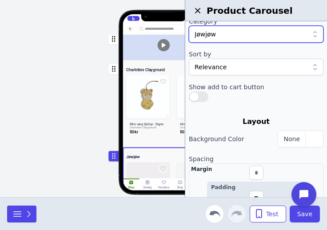
scroll to position [64, 0]
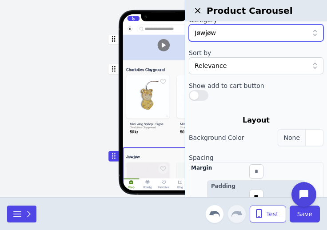
click at [306, 143] on div "button" at bounding box center [315, 138] width 18 height 16
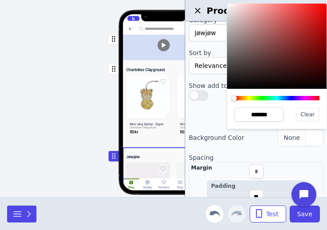
click at [234, 4] on div at bounding box center [277, 46] width 100 height 85
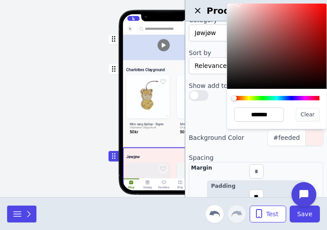
type input "*******"
drag, startPoint x: 234, startPoint y: 4, endPoint x: 240, endPoint y: 4, distance: 5.8
click at [240, 4] on div at bounding box center [239, 4] width 5 height 5
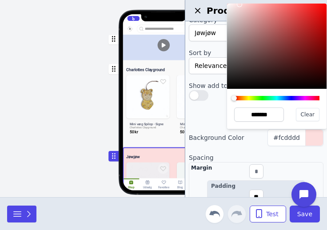
click at [234, 97] on div at bounding box center [234, 98] width 5 height 5
click at [89, 89] on div "Hjem Gaveideer Nyheder Kunst Tøj Smykker Interiør Keramik Accessories Gør det s…" at bounding box center [164, 107] width 167 height 132
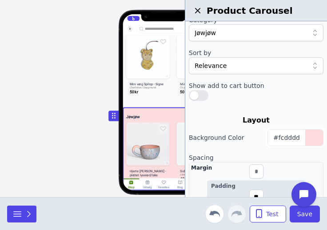
scroll to position [976, 0]
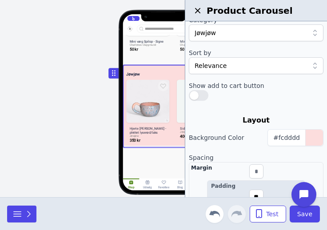
click at [80, 110] on div "Hjem Gaveideer Nyheder Kunst Tøj Smykker Interiør Keramik Accessories Gør det s…" at bounding box center [163, 98] width 327 height 197
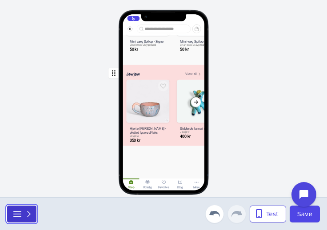
click at [28, 207] on button "button" at bounding box center [21, 214] width 29 height 17
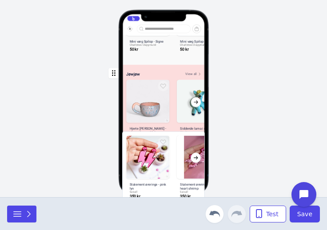
drag, startPoint x: 48, startPoint y: 154, endPoint x: 157, endPoint y: 153, distance: 108.5
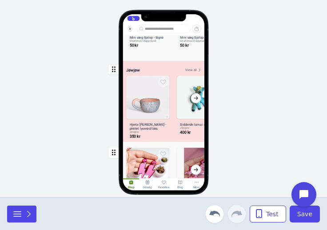
click at [157, 161] on div "button" at bounding box center [164, 180] width 82 height 70
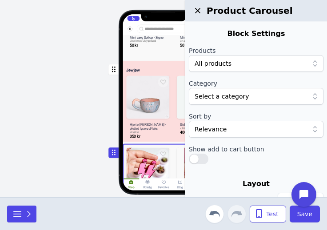
click at [268, 99] on div at bounding box center [252, 96] width 114 height 9
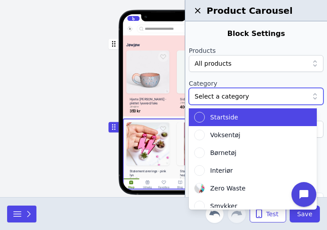
scroll to position [1121, 0]
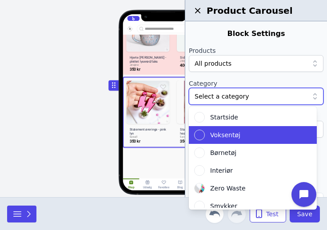
click at [258, 132] on div "Voksentøj" at bounding box center [247, 135] width 107 height 11
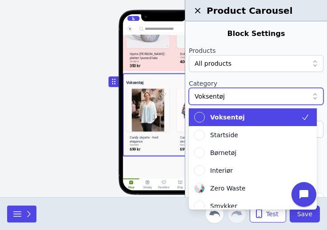
click at [242, 96] on div at bounding box center [252, 96] width 114 height 9
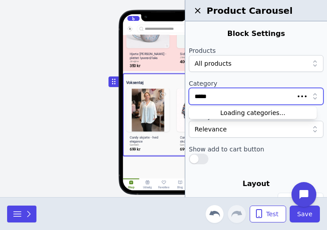
type input "******"
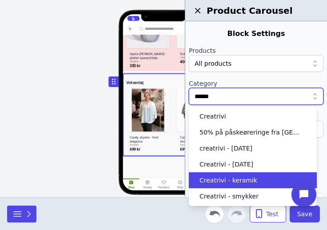
click at [239, 181] on span "Creatrivi - keramik" at bounding box center [229, 180] width 58 height 9
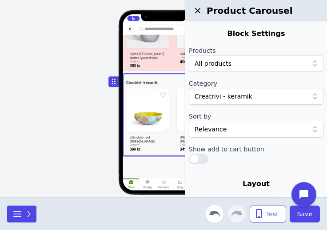
click at [72, 145] on div "Hjem Gaveideer Nyheder Kunst Tøj Smykker Interiør Keramik Accessories Gør det s…" at bounding box center [163, 98] width 327 height 197
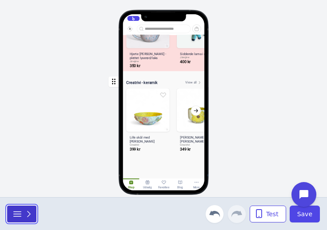
click at [25, 219] on div "button" at bounding box center [22, 214] width 21 height 11
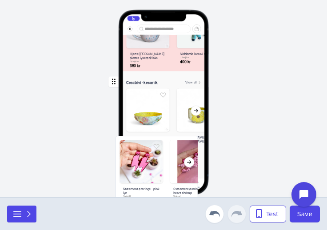
drag, startPoint x: 37, startPoint y: 155, endPoint x: 140, endPoint y: 159, distance: 102.8
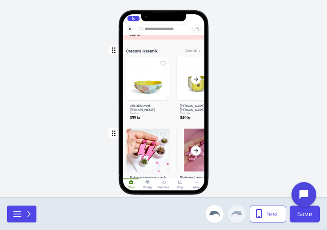
scroll to position [1186, 0]
click at [140, 159] on div "button" at bounding box center [164, 160] width 82 height 70
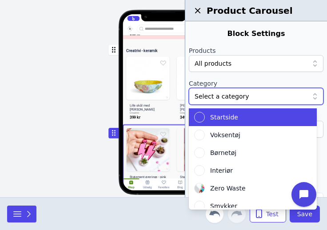
click at [239, 97] on div at bounding box center [252, 96] width 114 height 9
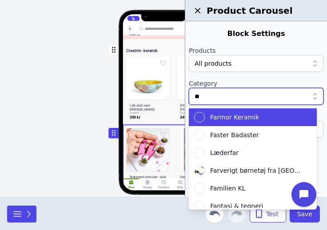
type input "***"
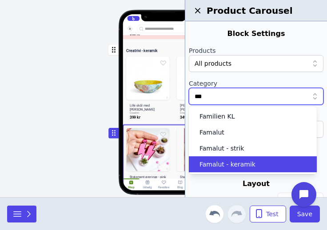
click at [226, 168] on span "Famalut - keramik" at bounding box center [228, 164] width 56 height 9
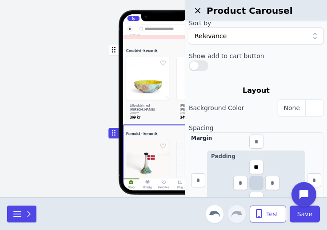
scroll to position [97, 0]
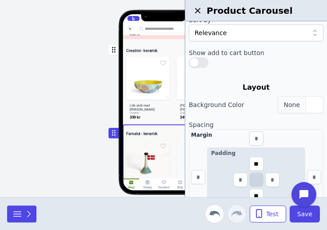
click at [307, 106] on div "button" at bounding box center [315, 105] width 18 height 16
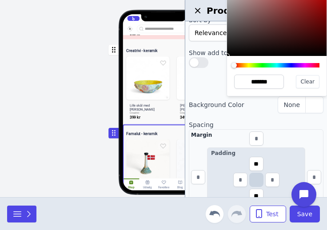
click at [288, 67] on div at bounding box center [276, 65] width 85 height 4
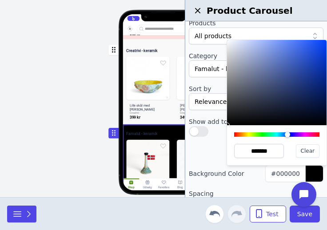
scroll to position [27, 0]
click at [232, 43] on div at bounding box center [277, 82] width 100 height 85
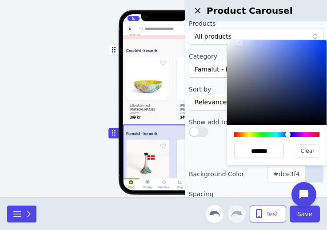
type input "*******"
drag, startPoint x: 232, startPoint y: 43, endPoint x: 239, endPoint y: 43, distance: 7.6
click at [239, 43] on div at bounding box center [239, 42] width 5 height 5
click at [69, 112] on div "Hjem Gaveideer Nyheder Kunst Tøj Smykker Interiør Keramik Accessories Gør det s…" at bounding box center [163, 98] width 327 height 197
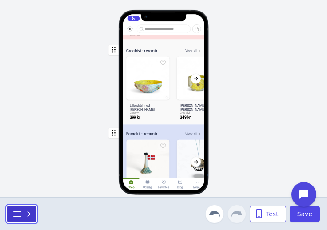
click at [25, 215] on icon "button" at bounding box center [28, 214] width 9 height 9
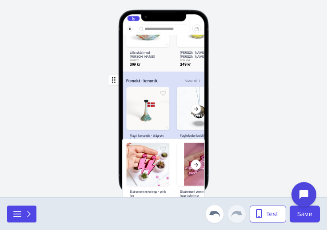
scroll to position [1301, 0]
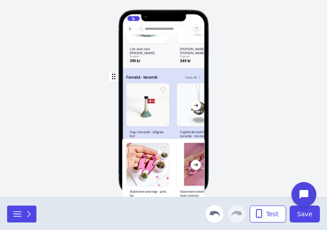
drag, startPoint x: 38, startPoint y: 157, endPoint x: 147, endPoint y: 164, distance: 109.2
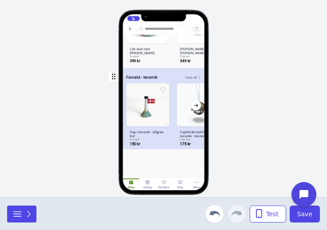
click at [147, 164] on div "Statement øreringe - pink lyn Saisall 350 kr Statement øreringe - heart shrimp …" at bounding box center [163, 98] width 327 height 197
click at [29, 216] on icon "button" at bounding box center [29, 214] width 3 height 6
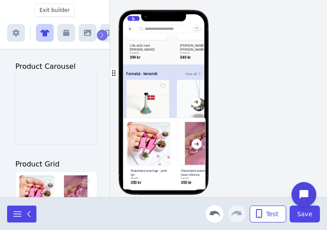
scroll to position [1316, 0]
drag, startPoint x: 50, startPoint y: 127, endPoint x: 161, endPoint y: 166, distance: 117.6
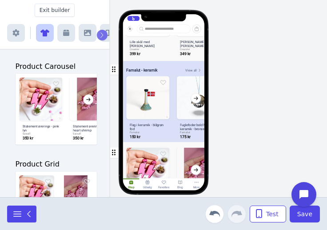
click at [161, 166] on div "button" at bounding box center [164, 180] width 82 height 70
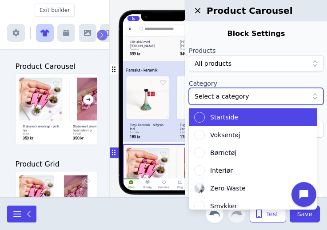
click at [232, 99] on div at bounding box center [252, 96] width 114 height 9
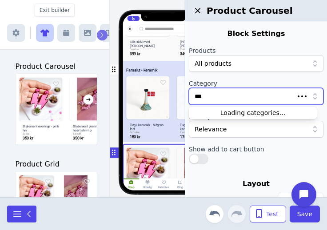
type input "****"
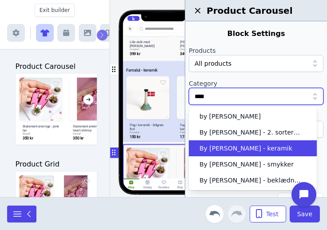
click at [246, 149] on span "By [PERSON_NAME] - keramik" at bounding box center [246, 148] width 93 height 9
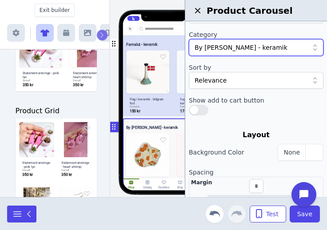
scroll to position [1371, 0]
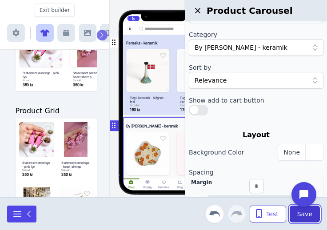
click at [304, 219] on button "Save" at bounding box center [305, 214] width 30 height 17
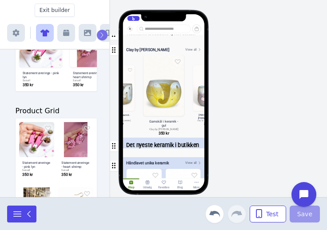
scroll to position [209, 0]
click at [262, 106] on div "Hjem Gaveideer Nyheder Kunst Tøj Smykker Interiør Keramik Accessories Gør det s…" at bounding box center [163, 98] width 327 height 197
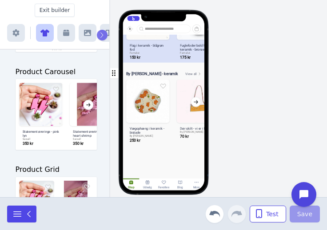
scroll to position [142, 0]
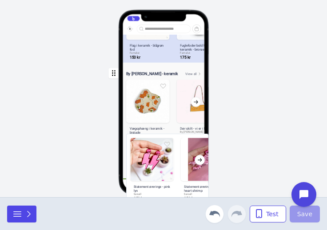
drag, startPoint x: 51, startPoint y: 117, endPoint x: 161, endPoint y: 155, distance: 116.9
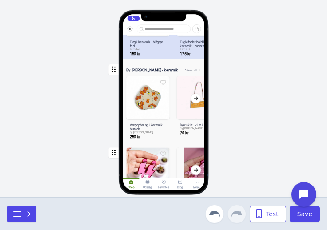
click at [161, 155] on div "button" at bounding box center [164, 180] width 82 height 70
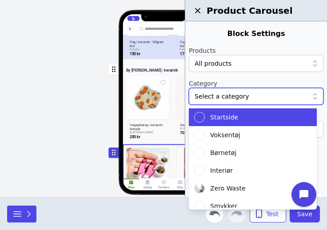
click at [234, 94] on div at bounding box center [252, 96] width 114 height 9
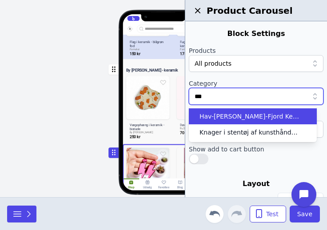
type input "****"
click at [234, 116] on span "Hav-Mose-Fjord Keramik af kunsthåndværker [PERSON_NAME]" at bounding box center [250, 116] width 101 height 9
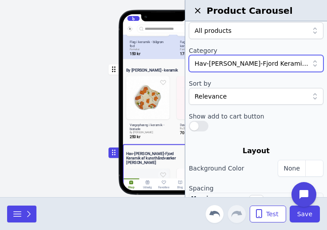
scroll to position [39, 0]
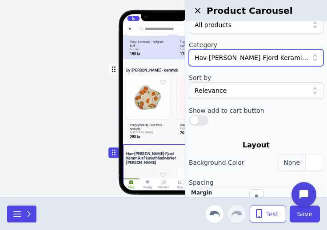
click at [306, 165] on div "button" at bounding box center [315, 163] width 18 height 16
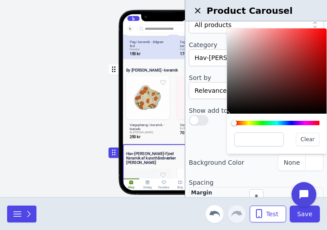
click at [249, 121] on div "Clear" at bounding box center [277, 134] width 100 height 40
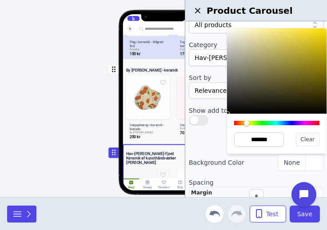
click at [247, 123] on div at bounding box center [276, 123] width 85 height 4
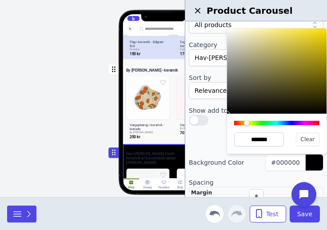
click at [233, 31] on div at bounding box center [277, 70] width 100 height 85
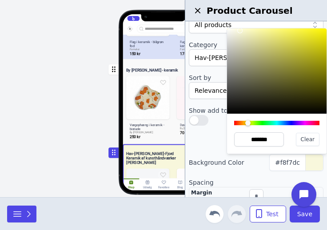
type input "*******"
drag, startPoint x: 233, startPoint y: 31, endPoint x: 241, endPoint y: 31, distance: 7.6
click at [241, 31] on div at bounding box center [240, 30] width 5 height 5
click at [77, 78] on div "Hjem Gaveideer Nyheder Kunst Tøj Smykker Interiør Keramik Accessories Gør det s…" at bounding box center [163, 98] width 327 height 197
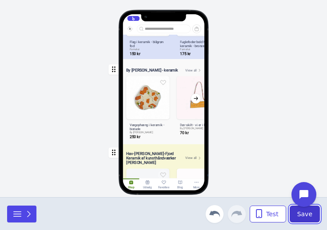
click at [309, 218] on span "Save" at bounding box center [305, 214] width 15 height 9
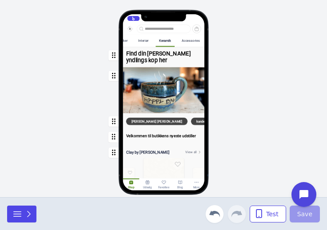
scroll to position [0, 230]
click at [190, 40] on div "Accessories" at bounding box center [190, 41] width 18 height 4
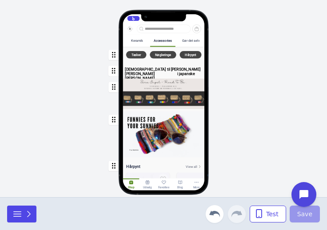
scroll to position [0, 287]
click at [182, 40] on div "Gør det selv" at bounding box center [190, 41] width 17 height 4
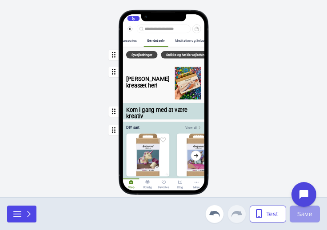
scroll to position [0, 359]
click at [188, 38] on div "Meditation og Selvudvikling" at bounding box center [194, 40] width 47 height 11
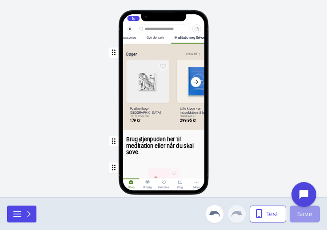
scroll to position [0, 0]
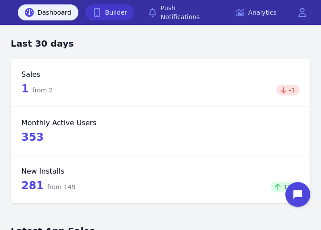
click at [115, 12] on link "Builder" at bounding box center [109, 12] width 49 height 16
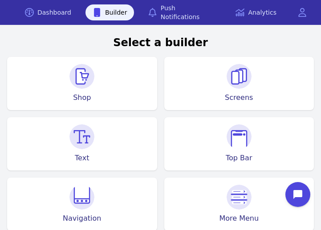
click at [87, 78] on img at bounding box center [81, 76] width 25 height 25
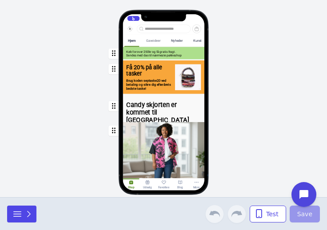
click at [153, 40] on div "Gaveideer" at bounding box center [153, 41] width 14 height 4
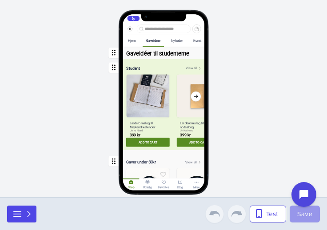
drag, startPoint x: 157, startPoint y: 76, endPoint x: 149, endPoint y: 57, distance: 20.6
click at [149, 57] on div "button" at bounding box center [164, 52] width 82 height 11
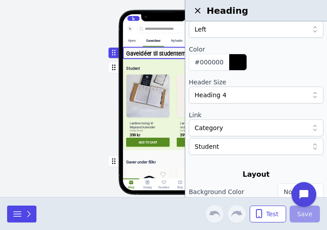
scroll to position [68, 0]
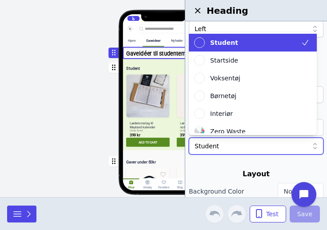
click at [242, 149] on div at bounding box center [252, 146] width 114 height 9
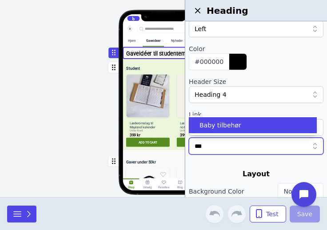
type input "****"
click at [238, 127] on div "Baby tilbehør" at bounding box center [247, 125] width 107 height 9
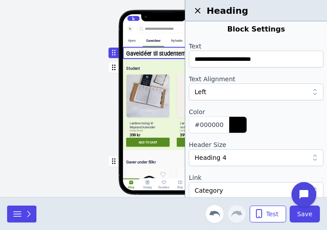
scroll to position [0, 0]
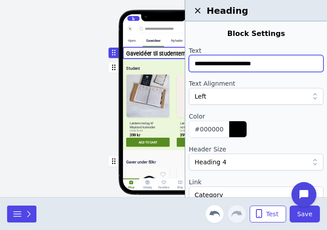
click at [267, 71] on input "**********" at bounding box center [256, 63] width 135 height 17
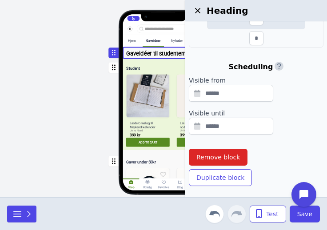
scroll to position [352, 0]
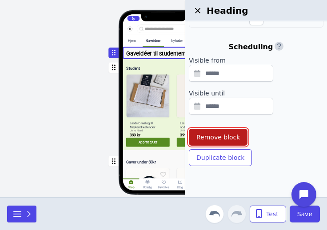
click at [229, 140] on span "Remove block" at bounding box center [219, 137] width 44 height 9
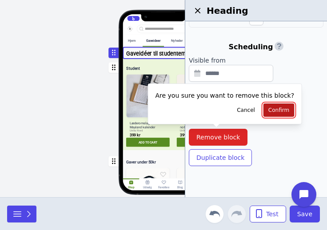
click at [269, 112] on span "Confirm" at bounding box center [279, 110] width 21 height 7
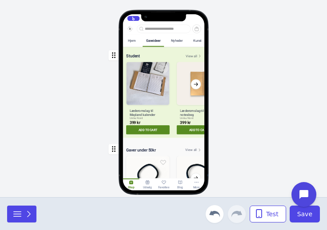
click at [172, 64] on div "button" at bounding box center [164, 92] width 82 height 91
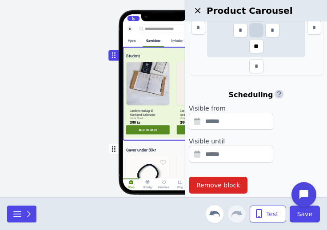
scroll to position [294, 0]
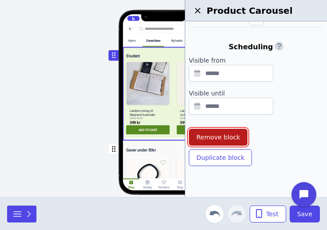
click at [231, 135] on span "Remove block" at bounding box center [219, 137] width 44 height 9
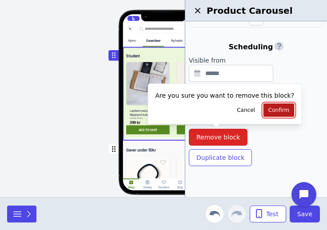
click at [269, 108] on span "Confirm" at bounding box center [279, 110] width 21 height 7
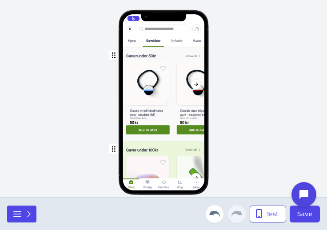
click at [178, 43] on div "Nyheder" at bounding box center [177, 41] width 12 height 4
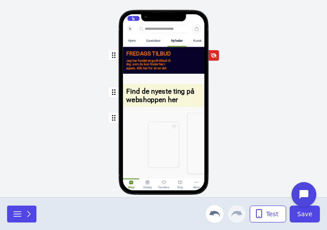
scroll to position [0, 90]
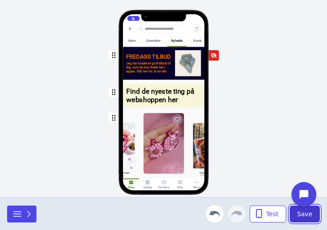
click at [306, 216] on span "Save" at bounding box center [305, 214] width 15 height 9
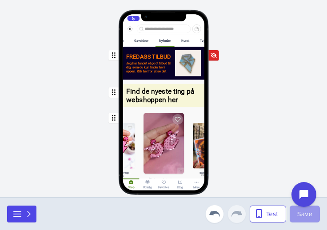
scroll to position [0, 27]
click at [188, 42] on div "Kunst" at bounding box center [184, 41] width 8 height 4
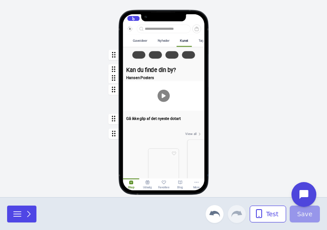
click at [188, 42] on div "Kunst" at bounding box center [184, 41] width 8 height 4
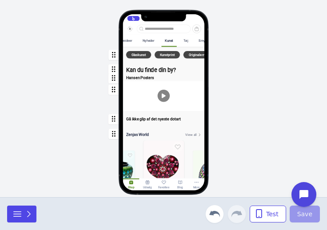
scroll to position [0, 63]
click at [185, 42] on div "Tøj" at bounding box center [183, 41] width 4 height 4
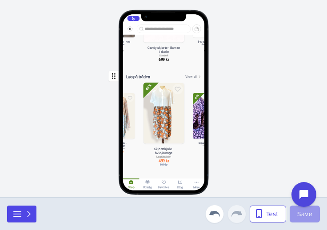
scroll to position [1389, 0]
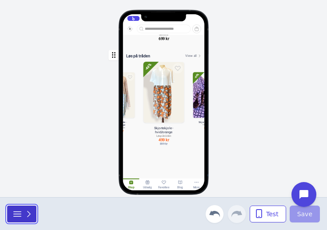
click at [29, 214] on icon "button" at bounding box center [29, 214] width 3 height 6
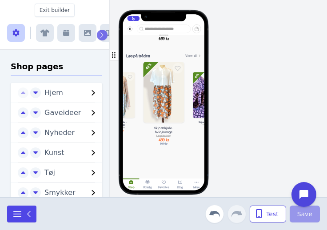
click at [89, 28] on button "button" at bounding box center [88, 33] width 18 height 18
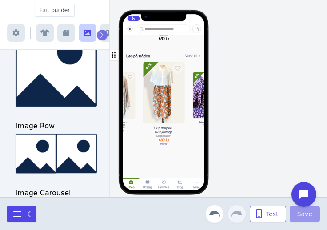
scroll to position [144, 0]
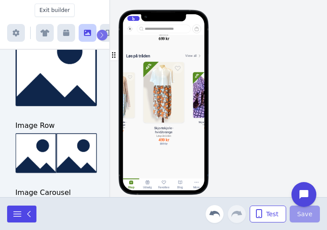
click at [65, 31] on icon "button" at bounding box center [66, 33] width 6 height 6
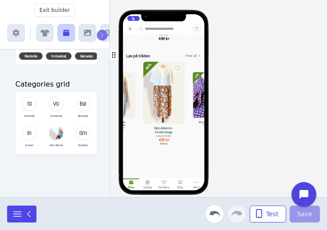
click at [65, 31] on icon "button" at bounding box center [66, 33] width 6 height 6
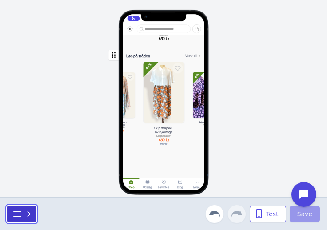
click at [29, 214] on icon "button" at bounding box center [29, 214] width 3 height 6
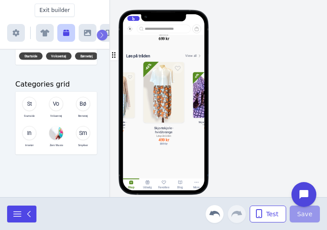
click at [44, 30] on icon "button" at bounding box center [44, 33] width 9 height 7
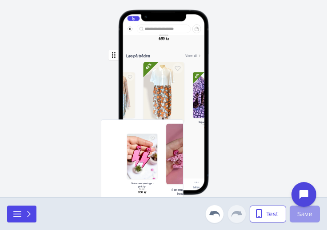
scroll to position [0, 90]
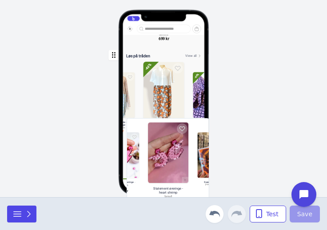
drag, startPoint x: 133, startPoint y: 146, endPoint x: 166, endPoint y: 149, distance: 33.9
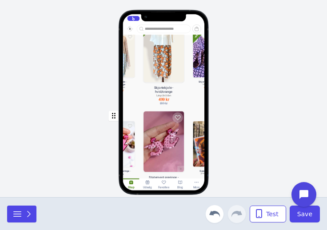
scroll to position [1464, 0]
click at [166, 146] on div "button" at bounding box center [164, 149] width 82 height 84
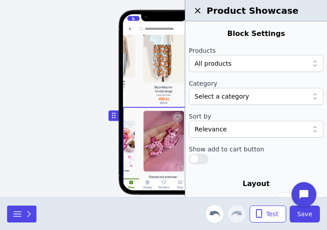
click at [166, 146] on div "button" at bounding box center [164, 149] width 82 height 84
click at [246, 97] on div at bounding box center [252, 96] width 114 height 9
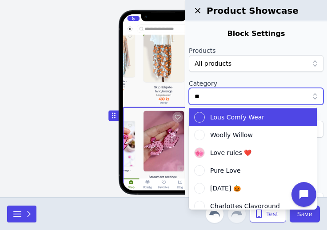
type input "***"
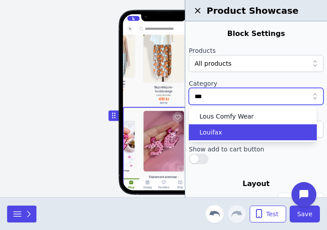
click at [238, 137] on div "Louifax" at bounding box center [247, 132] width 107 height 9
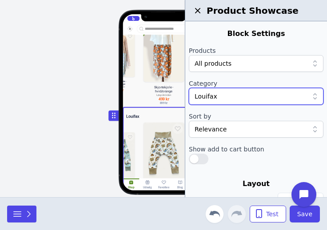
scroll to position [31, 0]
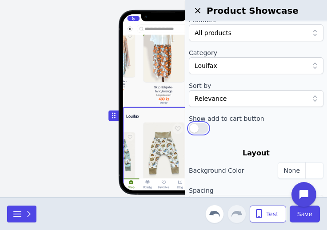
click at [200, 132] on button "button" at bounding box center [199, 128] width 20 height 11
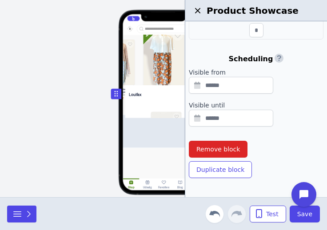
scroll to position [0, 90]
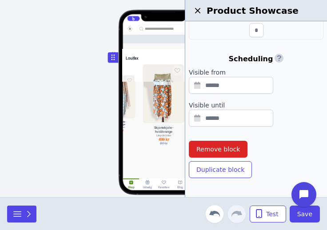
drag, startPoint x: 115, startPoint y: 121, endPoint x: 114, endPoint y: 58, distance: 62.3
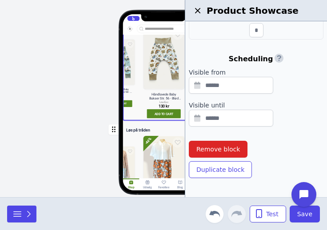
click at [200, 8] on icon "button" at bounding box center [197, 10] width 5 height 5
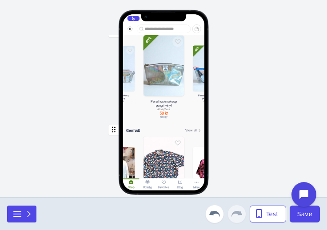
scroll to position [1023, 0]
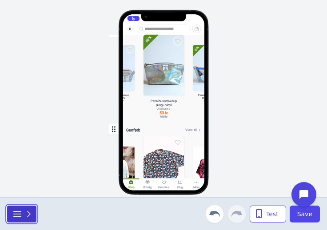
click at [31, 213] on icon "button" at bounding box center [28, 214] width 9 height 9
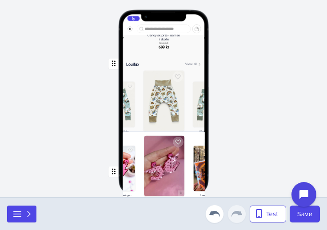
scroll to position [604, 0]
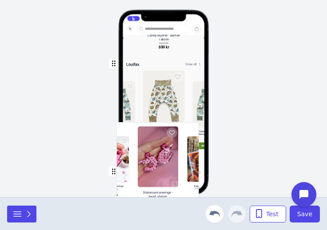
drag, startPoint x: 132, startPoint y: 134, endPoint x: 161, endPoint y: 154, distance: 35.5
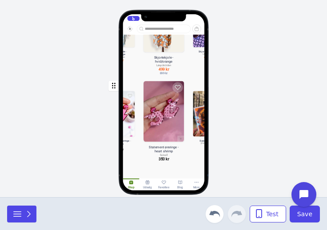
scroll to position [1747, 0]
click at [160, 125] on div "button" at bounding box center [164, 119] width 82 height 84
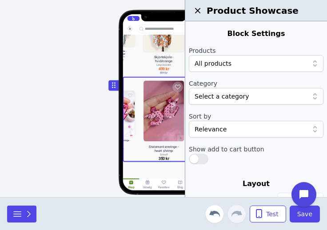
click at [243, 95] on div at bounding box center [252, 96] width 114 height 9
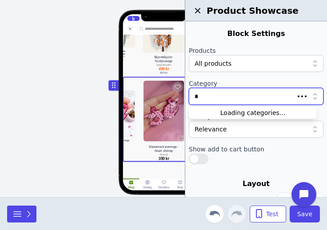
type input "**"
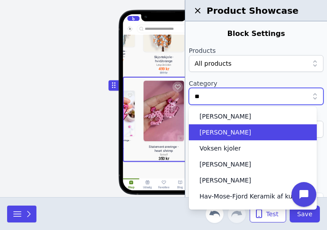
click at [228, 134] on span "[PERSON_NAME]" at bounding box center [226, 132] width 52 height 9
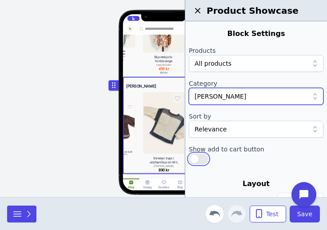
click at [193, 160] on button "button" at bounding box center [199, 159] width 20 height 11
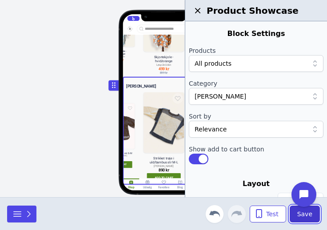
click at [303, 215] on span "Save" at bounding box center [305, 214] width 15 height 9
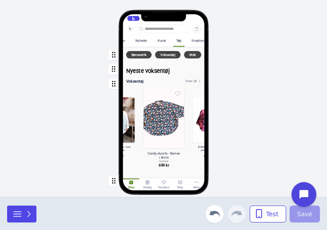
scroll to position [0, 73]
click at [195, 42] on div "Smykker" at bounding box center [198, 41] width 12 height 4
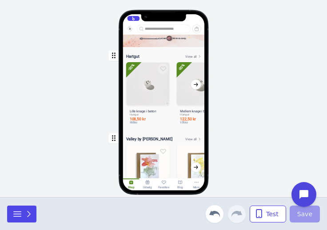
scroll to position [670, 0]
click at [192, 60] on div "button" at bounding box center [164, 87] width 82 height 81
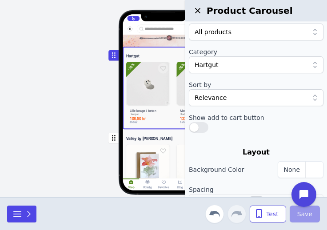
scroll to position [33, 0]
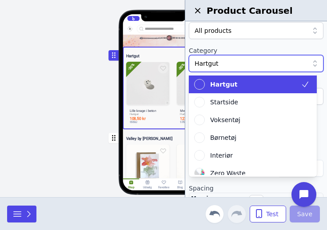
click at [237, 67] on div at bounding box center [252, 63] width 114 height 9
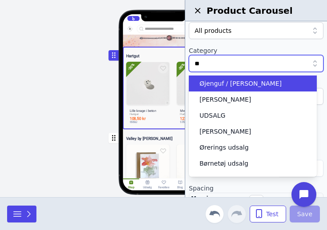
type input "***"
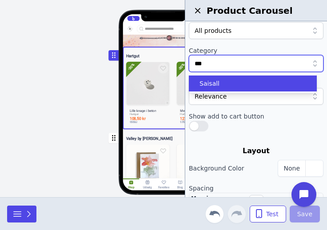
click at [227, 88] on div "Saisall" at bounding box center [247, 83] width 107 height 9
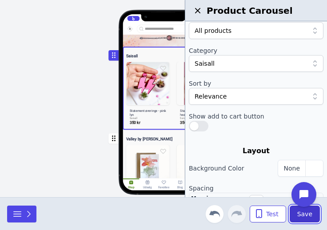
click at [302, 214] on span "Save" at bounding box center [305, 214] width 15 height 9
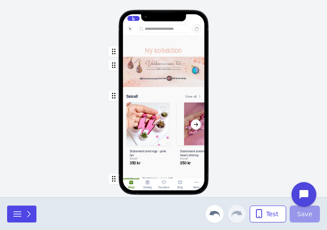
scroll to position [587, 0]
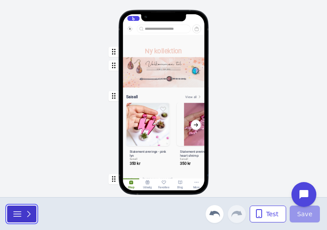
click at [28, 215] on icon "button" at bounding box center [28, 214] width 9 height 9
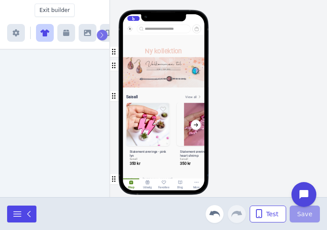
click at [48, 36] on icon "button" at bounding box center [44, 32] width 9 height 7
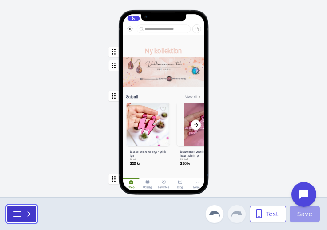
click at [30, 218] on icon "button" at bounding box center [28, 214] width 9 height 9
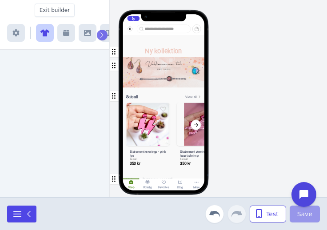
click at [46, 34] on icon "button" at bounding box center [44, 33] width 9 height 7
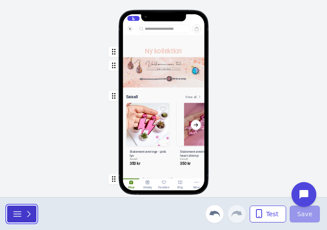
click at [27, 218] on icon "button" at bounding box center [28, 214] width 9 height 9
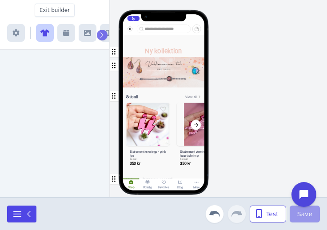
click at [66, 36] on icon "button" at bounding box center [66, 32] width 6 height 7
click at [44, 34] on icon "button" at bounding box center [44, 33] width 9 height 7
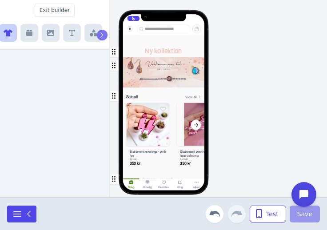
scroll to position [0, 0]
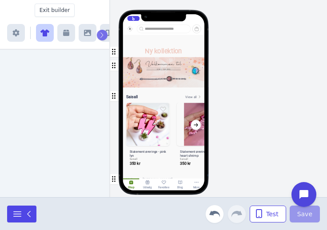
click at [69, 28] on button "button" at bounding box center [66, 33] width 18 height 18
click at [54, 11] on span "Exit builder" at bounding box center [55, 10] width 30 height 7
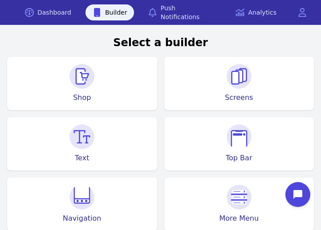
click at [88, 84] on img at bounding box center [81, 76] width 25 height 25
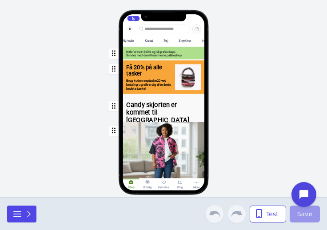
scroll to position [0, 100]
click at [189, 41] on div "Smykker" at bounding box center [185, 41] width 12 height 4
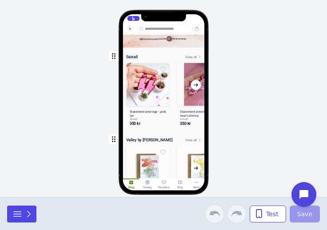
scroll to position [670, 0]
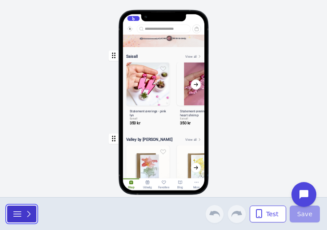
click at [30, 218] on icon "button" at bounding box center [28, 214] width 9 height 9
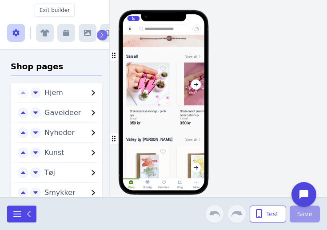
click at [45, 31] on icon "button" at bounding box center [44, 33] width 9 height 7
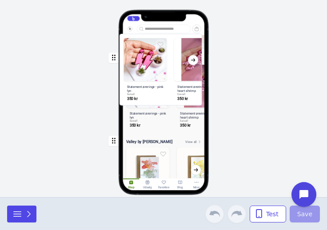
scroll to position [654, 0]
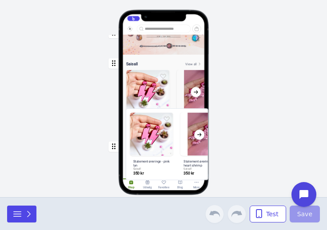
drag, startPoint x: 52, startPoint y: 153, endPoint x: 165, endPoint y: 130, distance: 114.9
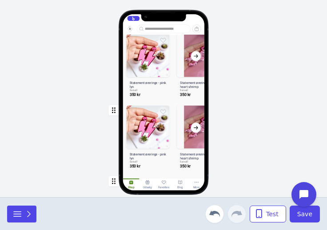
scroll to position [733, 0]
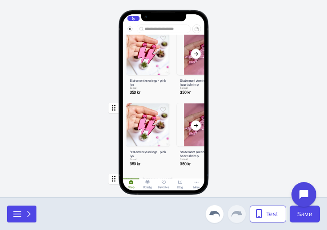
click at [165, 129] on div "button" at bounding box center [164, 135] width 82 height 70
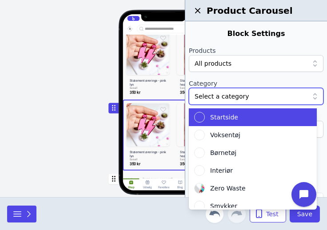
click at [256, 95] on div at bounding box center [252, 96] width 114 height 9
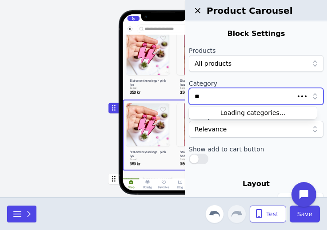
type input "***"
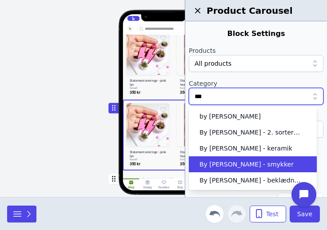
click at [251, 162] on span "By [PERSON_NAME] - smykker" at bounding box center [247, 164] width 94 height 9
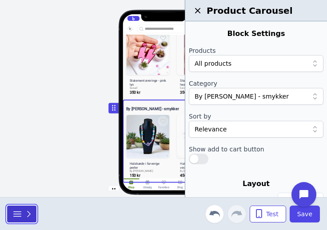
click at [27, 213] on icon "button" at bounding box center [28, 214] width 9 height 9
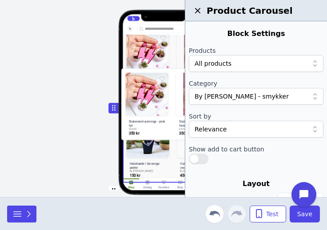
drag, startPoint x: 46, startPoint y: 160, endPoint x: 155, endPoint y: 97, distance: 125.8
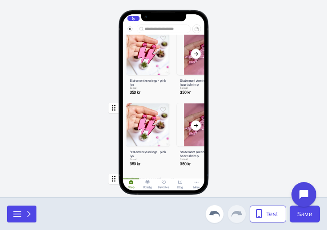
click at [164, 144] on div "button" at bounding box center [164, 135] width 82 height 70
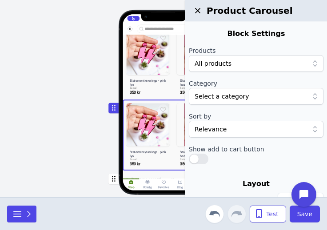
click at [262, 98] on div at bounding box center [252, 96] width 114 height 9
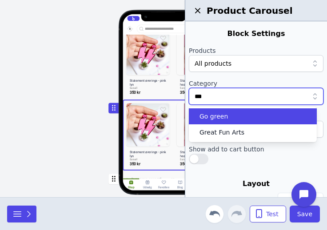
type input "****"
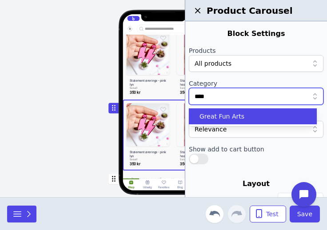
click at [240, 113] on div "Great Fun Arts" at bounding box center [247, 116] width 107 height 9
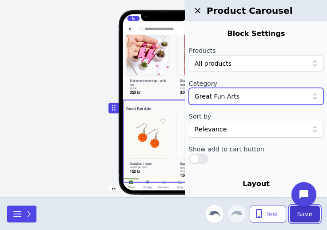
click at [303, 218] on span "Save" at bounding box center [305, 214] width 15 height 9
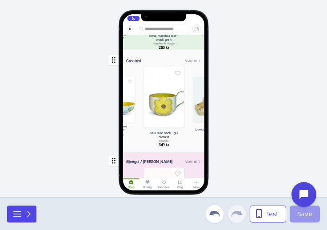
scroll to position [1539, 0]
click at [165, 108] on div "button" at bounding box center [164, 101] width 82 height 99
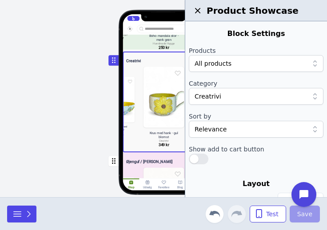
click at [246, 99] on div at bounding box center [252, 96] width 114 height 9
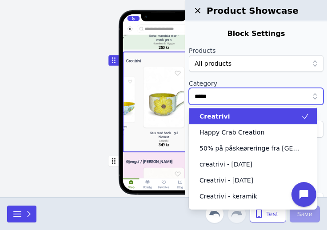
type input "******"
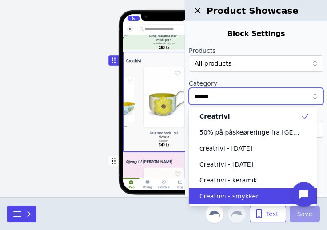
click at [234, 197] on span "Creatrivi - smykker" at bounding box center [229, 196] width 59 height 9
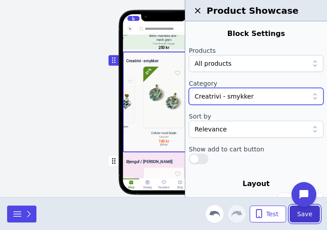
click at [312, 219] on button "Save" at bounding box center [305, 214] width 30 height 17
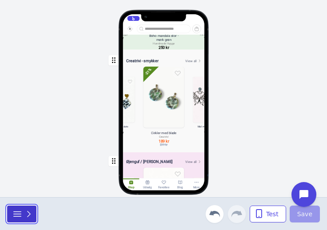
click at [29, 214] on icon "button" at bounding box center [28, 214] width 9 height 9
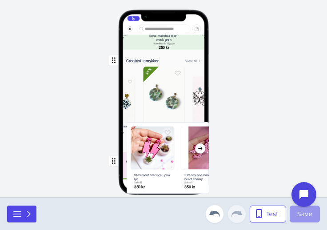
drag, startPoint x: 41, startPoint y: 151, endPoint x: 153, endPoint y: 138, distance: 113.3
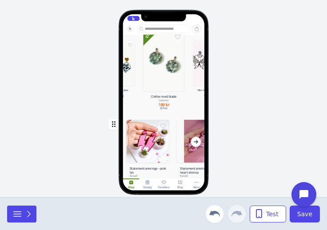
scroll to position [1621, 0]
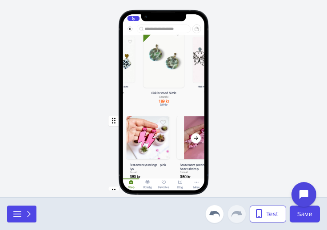
click at [152, 149] on div "button" at bounding box center [164, 148] width 82 height 70
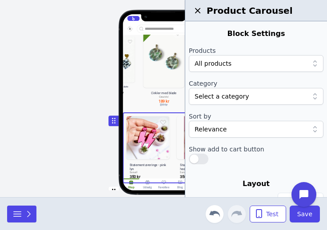
click at [232, 94] on div at bounding box center [252, 96] width 114 height 9
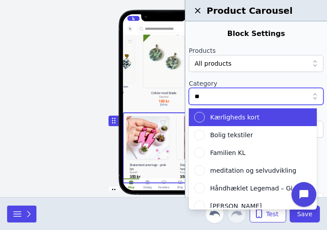
type input "***"
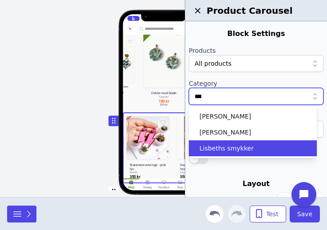
click at [226, 153] on span "Lisbeths smykker" at bounding box center [227, 148] width 54 height 9
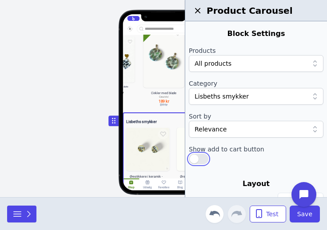
click at [197, 162] on button "button" at bounding box center [199, 159] width 20 height 11
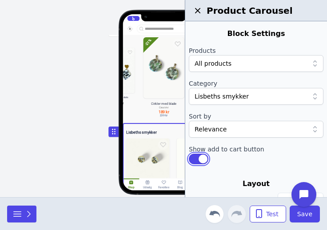
scroll to position [1594, 0]
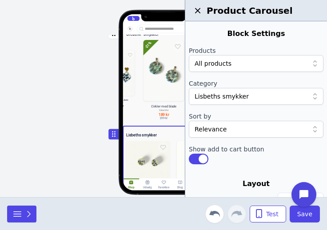
click at [197, 8] on icon "button" at bounding box center [198, 10] width 11 height 11
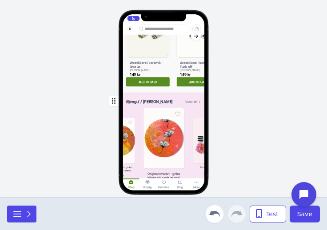
scroll to position [1853, 0]
click at [151, 52] on div "button" at bounding box center [164, 44] width 82 height 91
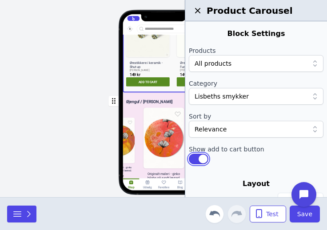
click at [202, 161] on button "button" at bounding box center [199, 159] width 20 height 11
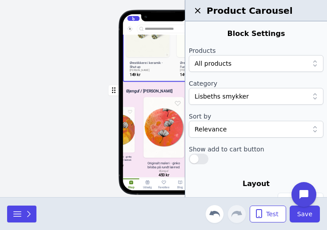
click at [52, 105] on div "Hjem Gaveideer Nyheder Kunst Tøj Smykker Interiør Keramik Accessories Gør det s…" at bounding box center [163, 98] width 327 height 197
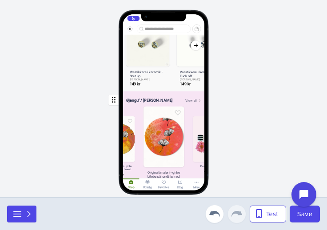
scroll to position [1837, 0]
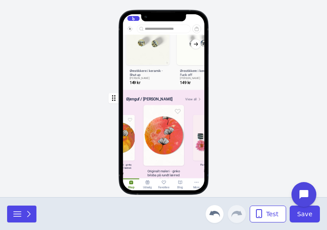
click at [165, 138] on div "button" at bounding box center [164, 138] width 82 height 96
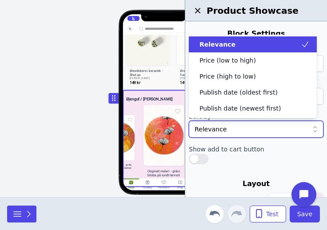
click at [239, 134] on div "Relevance" at bounding box center [256, 129] width 135 height 17
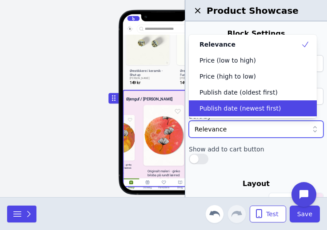
click at [243, 114] on div "Publish date (newest first)" at bounding box center [253, 109] width 128 height 16
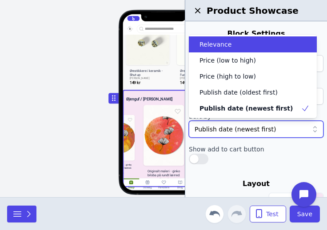
click at [246, 129] on div "Publish date (newest first)" at bounding box center [252, 129] width 114 height 9
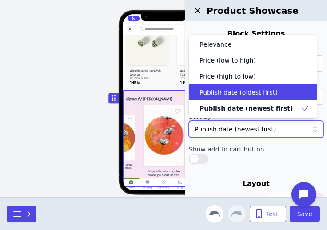
click at [250, 97] on span "Publish date (oldest first)" at bounding box center [239, 92] width 78 height 9
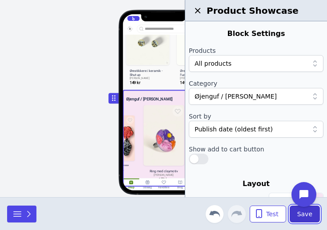
click at [301, 220] on button "Save" at bounding box center [305, 214] width 30 height 17
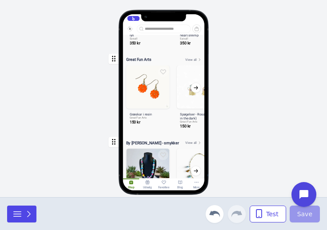
scroll to position [838, 0]
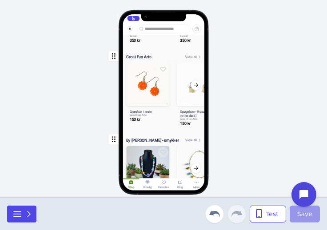
click at [171, 88] on div "button" at bounding box center [164, 88] width 82 height 81
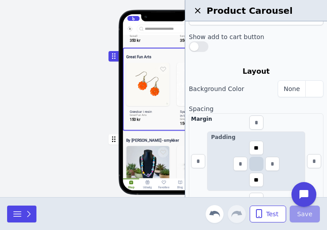
scroll to position [113, 0]
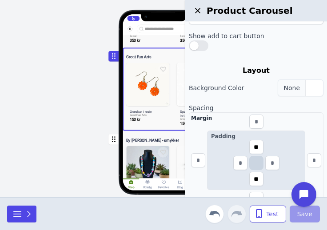
click at [306, 93] on div "button" at bounding box center [315, 88] width 18 height 16
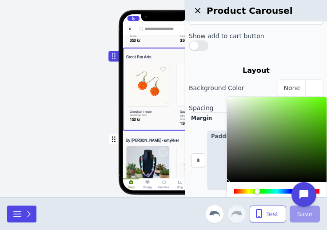
click at [258, 192] on div at bounding box center [276, 191] width 85 height 4
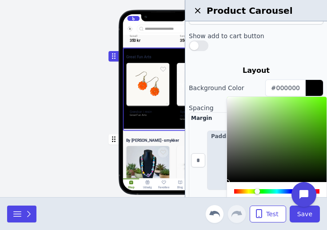
click at [239, 99] on div at bounding box center [277, 139] width 100 height 85
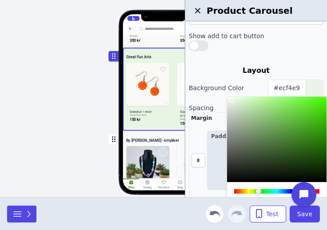
drag, startPoint x: 239, startPoint y: 99, endPoint x: 232, endPoint y: 101, distance: 7.8
click at [232, 101] on div at bounding box center [231, 100] width 5 height 5
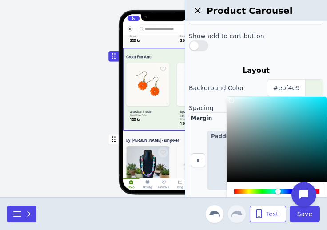
type input "*******"
drag, startPoint x: 260, startPoint y: 190, endPoint x: 279, endPoint y: 193, distance: 19.3
click at [279, 193] on div at bounding box center [278, 191] width 5 height 5
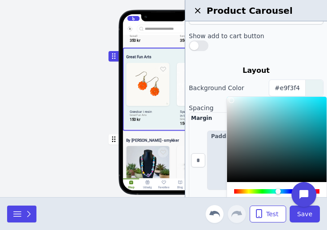
click at [48, 169] on div "Hjem Gaveideer Nyheder Kunst Tøj Smykker Interiør Keramik Accessories Gør det s…" at bounding box center [163, 98] width 327 height 197
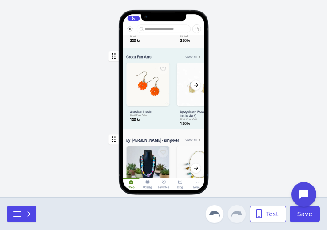
click at [263, 107] on div "Hjem Gaveideer Nyheder Kunst Tøj Smykker Interiør Keramik Accessories Gør det s…" at bounding box center [163, 98] width 327 height 197
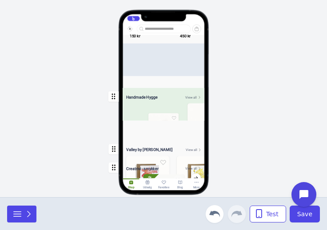
scroll to position [0, 90]
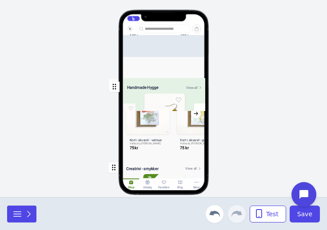
drag, startPoint x: 115, startPoint y: 141, endPoint x: 116, endPoint y: 89, distance: 52.0
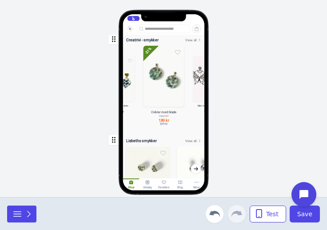
scroll to position [1579, 0]
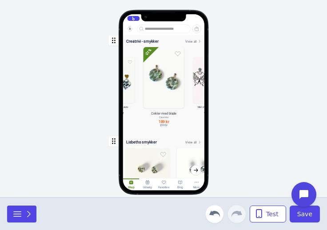
click at [161, 112] on div "button" at bounding box center [164, 81] width 82 height 99
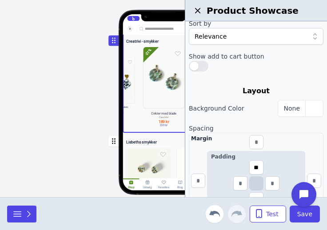
scroll to position [93, 0]
click at [306, 109] on div "button" at bounding box center [315, 108] width 18 height 16
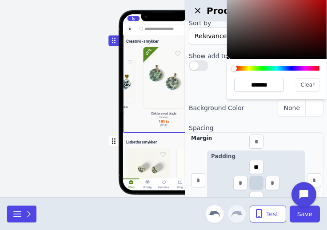
click at [250, 66] on div at bounding box center [276, 68] width 85 height 4
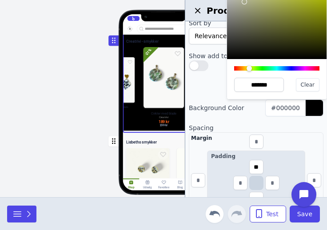
click at [246, 1] on div at bounding box center [277, 16] width 100 height 85
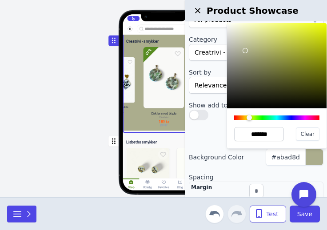
scroll to position [29, 0]
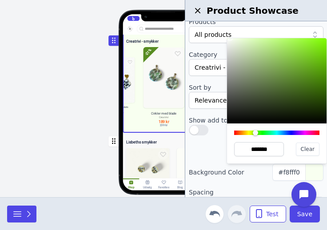
drag, startPoint x: 244, startPoint y: 67, endPoint x: 230, endPoint y: 38, distance: 31.6
click at [230, 38] on div at bounding box center [230, 38] width 5 height 5
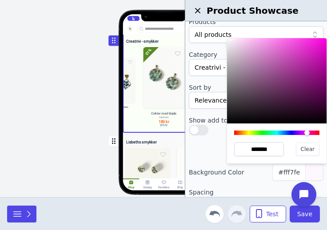
type input "*******"
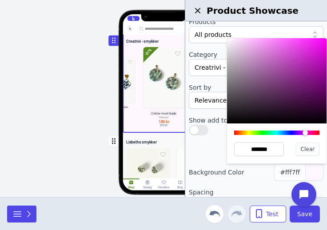
drag, startPoint x: 257, startPoint y: 132, endPoint x: 306, endPoint y: 138, distance: 48.8
click at [306, 138] on div "******* Clear" at bounding box center [277, 144] width 100 height 40
click at [90, 149] on div "Hjem Gaveideer Nyheder Kunst Tøj Smykker Interiør Keramik Accessories Gør det s…" at bounding box center [164, 107] width 167 height 132
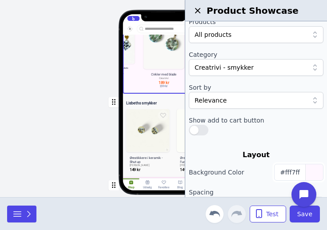
scroll to position [1656, 0]
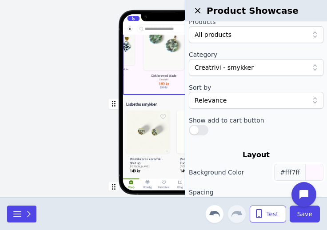
click at [306, 174] on div "button" at bounding box center [315, 173] width 18 height 16
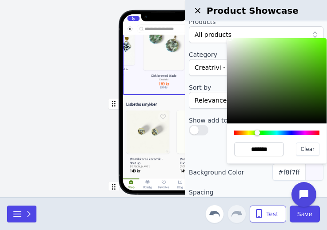
type input "*******"
drag, startPoint x: 306, startPoint y: 134, endPoint x: 258, endPoint y: 134, distance: 48.0
click at [258, 134] on div at bounding box center [257, 132] width 5 height 5
click at [76, 128] on div "Hjem Gaveideer Nyheder Kunst Tøj Smykker Interiør Keramik Accessories Gør det s…" at bounding box center [163, 98] width 327 height 197
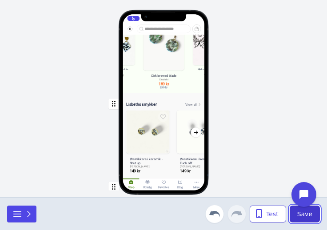
click at [317, 214] on button "Save" at bounding box center [305, 214] width 30 height 17
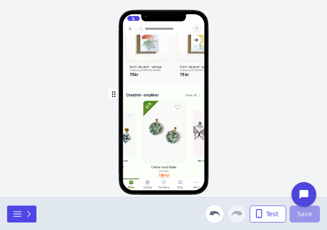
scroll to position [1469, 0]
click at [179, 122] on div "button" at bounding box center [164, 135] width 82 height 99
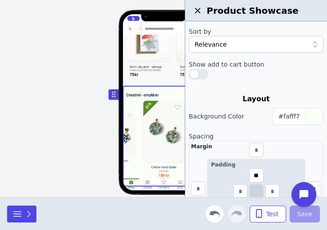
scroll to position [85, 0]
click at [308, 117] on div "button" at bounding box center [315, 116] width 18 height 16
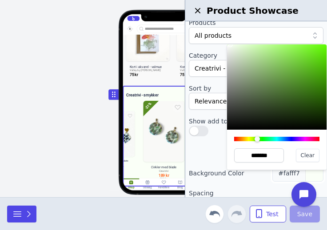
scroll to position [0, 0]
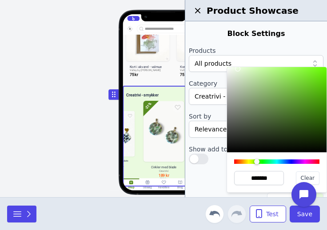
type input "*******"
drag, startPoint x: 233, startPoint y: 68, endPoint x: 239, endPoint y: 69, distance: 6.3
click at [239, 69] on div at bounding box center [241, 71] width 5 height 5
click at [310, 216] on span "Save" at bounding box center [305, 214] width 15 height 9
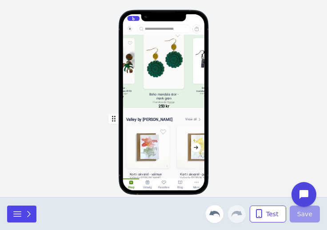
scroll to position [1249, 0]
click at [70, 95] on div "Hjem Gaveideer Nyheder Kunst Tøj Smykker Interiør Keramik Accessories Gør det s…" at bounding box center [163, 98] width 327 height 197
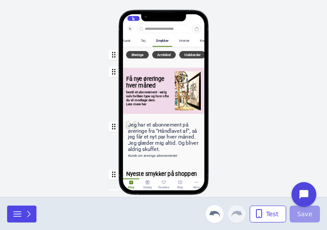
scroll to position [0, 147]
click at [185, 40] on div "Interiør" at bounding box center [184, 41] width 11 height 4
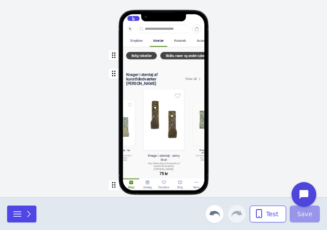
scroll to position [0, 198]
click at [174, 40] on div "Keramik" at bounding box center [180, 40] width 19 height 11
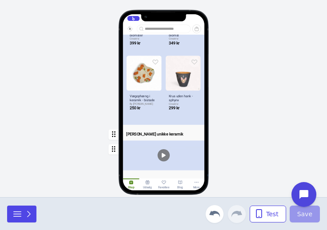
scroll to position [628, 0]
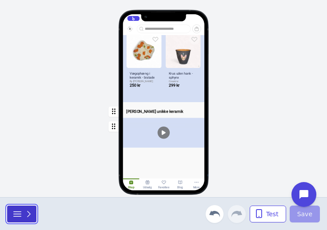
click at [28, 215] on icon "button" at bounding box center [28, 214] width 9 height 9
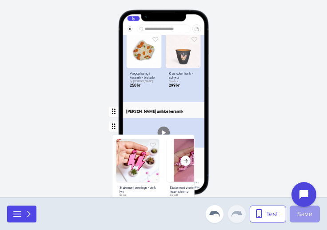
drag, startPoint x: 52, startPoint y: 149, endPoint x: 151, endPoint y: 153, distance: 99.3
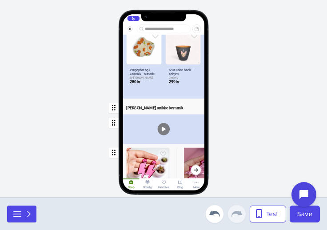
click at [151, 153] on div "button" at bounding box center [164, 180] width 82 height 70
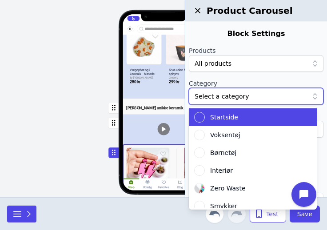
click at [229, 95] on div at bounding box center [252, 96] width 114 height 9
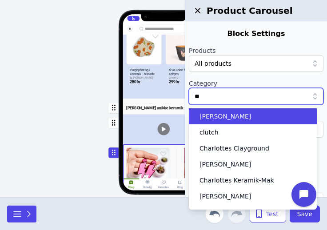
type input "***"
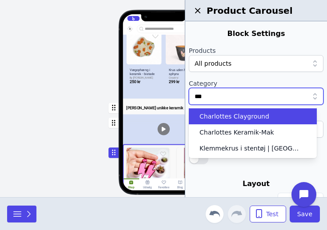
click at [243, 121] on div "Charlottes Clayground" at bounding box center [253, 117] width 128 height 16
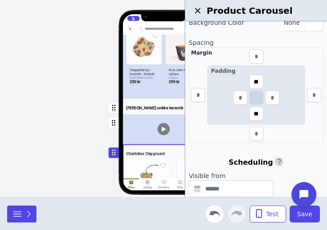
scroll to position [180, 0]
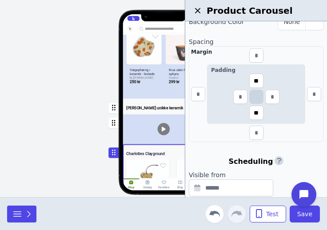
click at [70, 153] on div "Hjem Gaveideer Nyheder Kunst Tøj Smykker Interiør Keramik Accessories Gør det s…" at bounding box center [163, 98] width 327 height 197
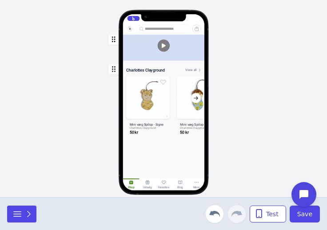
scroll to position [799, 0]
click at [28, 211] on icon "button" at bounding box center [29, 214] width 3 height 6
click at [27, 211] on icon "button" at bounding box center [28, 214] width 9 height 9
click at [28, 211] on icon "button" at bounding box center [29, 214] width 3 height 6
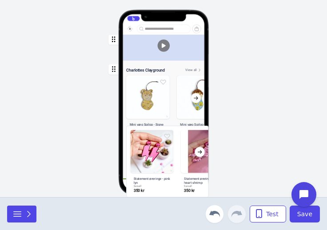
drag, startPoint x: 44, startPoint y: 165, endPoint x: 156, endPoint y: 159, distance: 111.8
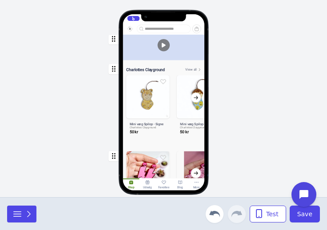
click at [157, 163] on div "button" at bounding box center [164, 183] width 82 height 70
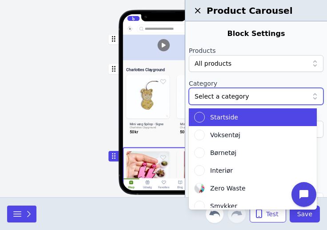
click at [241, 103] on div "Select a category" at bounding box center [256, 96] width 135 height 17
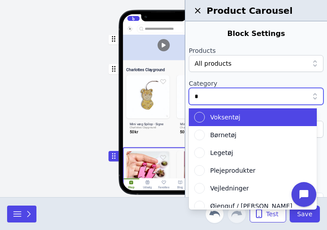
type input "**"
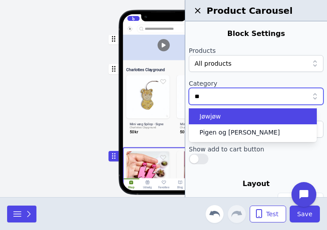
click at [232, 116] on div "Jøwjøw" at bounding box center [247, 116] width 107 height 9
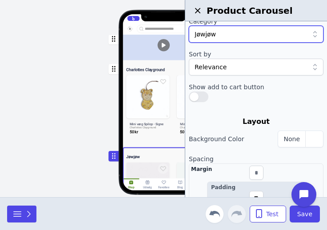
scroll to position [64, 0]
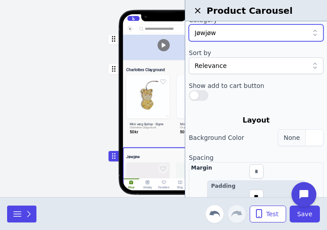
click at [306, 143] on div "button" at bounding box center [315, 138] width 18 height 16
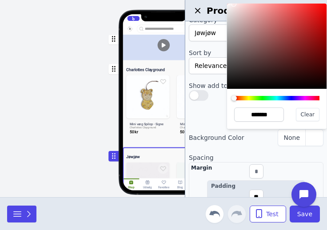
click at [234, 4] on div at bounding box center [277, 46] width 100 height 85
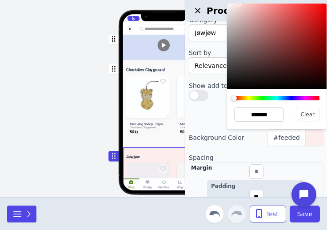
type input "*******"
drag, startPoint x: 234, startPoint y: 4, endPoint x: 240, endPoint y: 4, distance: 5.8
click at [240, 4] on div at bounding box center [239, 4] width 5 height 5
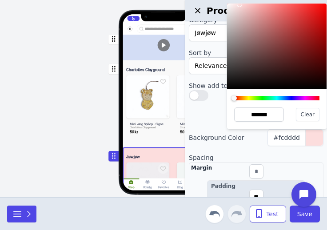
click at [234, 97] on div at bounding box center [234, 98] width 5 height 5
click at [89, 89] on div "Hjem Gaveideer Nyheder Kunst Tøj Smykker Interiør Keramik Accessories Gør det s…" at bounding box center [164, 107] width 167 height 132
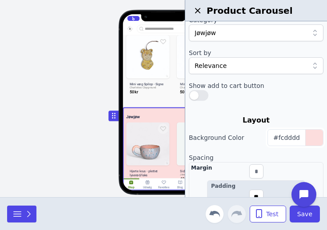
scroll to position [976, 0]
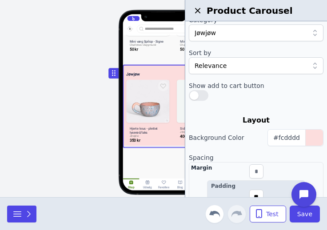
click at [80, 110] on div "Hjem Gaveideer Nyheder Kunst Tøj Smykker Interiør Keramik Accessories Gør det s…" at bounding box center [163, 98] width 327 height 197
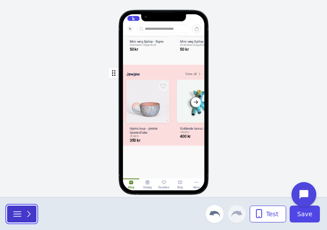
click at [28, 207] on button "button" at bounding box center [21, 214] width 29 height 17
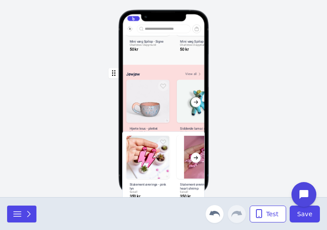
drag, startPoint x: 48, startPoint y: 154, endPoint x: 157, endPoint y: 153, distance: 108.5
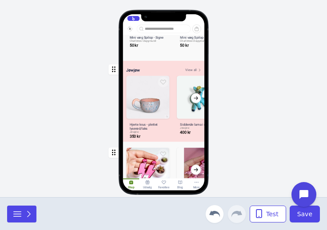
click at [157, 161] on div "button" at bounding box center [164, 180] width 82 height 70
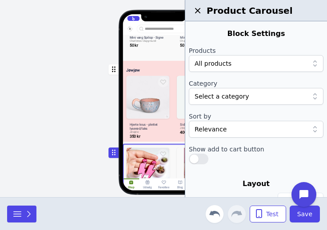
click at [268, 99] on div at bounding box center [252, 96] width 114 height 9
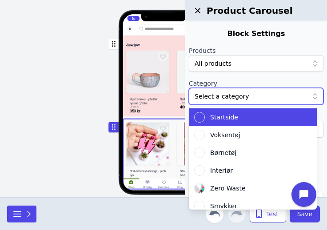
scroll to position [1121, 0]
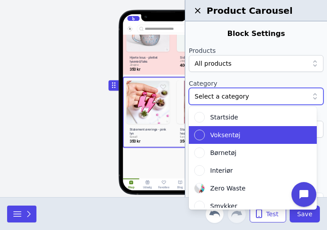
click at [258, 132] on div "Voksentøj" at bounding box center [247, 135] width 107 height 11
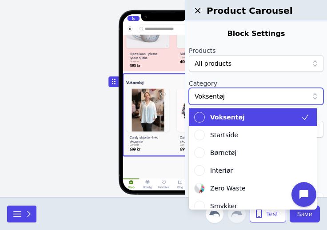
click at [242, 96] on div at bounding box center [252, 96] width 114 height 9
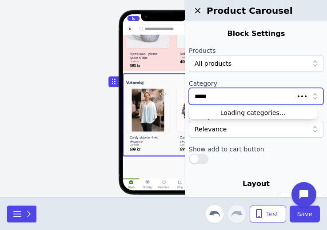
type input "******"
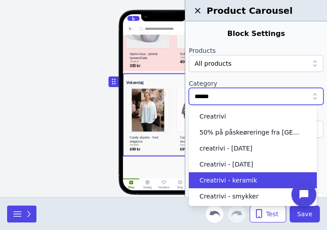
click at [239, 181] on span "Creatrivi - keramik" at bounding box center [229, 180] width 58 height 9
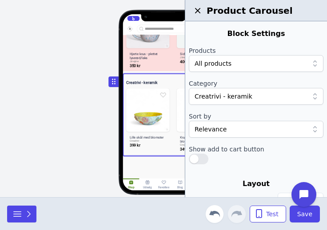
click at [72, 145] on div "Hjem Gaveideer Nyheder Kunst Tøj Smykker Interiør Keramik Accessories Gør det s…" at bounding box center [163, 98] width 327 height 197
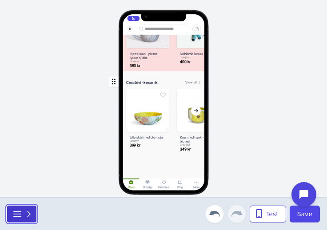
click at [25, 219] on div "button" at bounding box center [22, 214] width 21 height 11
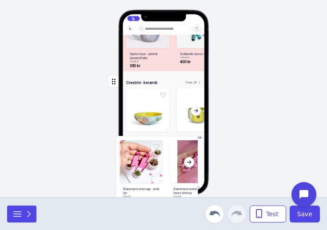
drag, startPoint x: 37, startPoint y: 155, endPoint x: 140, endPoint y: 159, distance: 102.8
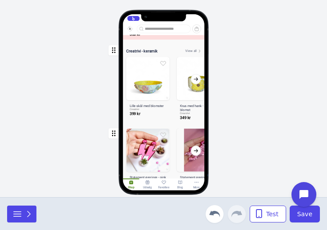
scroll to position [1186, 0]
click at [140, 159] on div "button" at bounding box center [164, 160] width 82 height 70
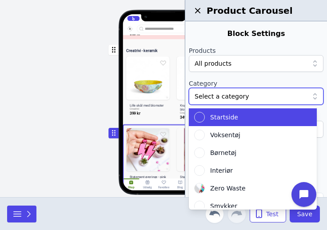
click at [239, 97] on div at bounding box center [252, 96] width 114 height 9
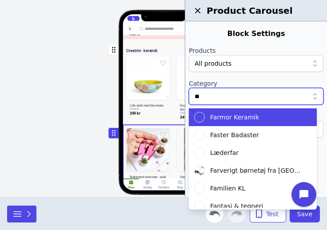
type input "***"
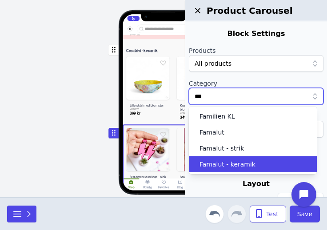
click at [226, 168] on span "Famalut - keramik" at bounding box center [228, 164] width 56 height 9
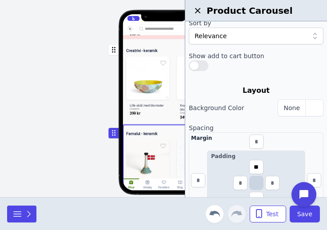
scroll to position [97, 0]
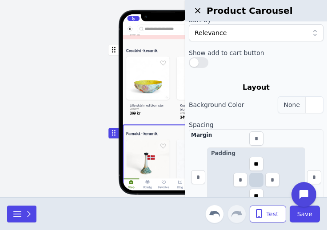
click at [307, 106] on div "button" at bounding box center [315, 105] width 18 height 16
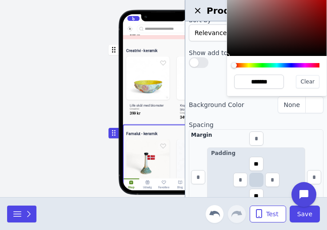
click at [288, 67] on div at bounding box center [276, 65] width 85 height 4
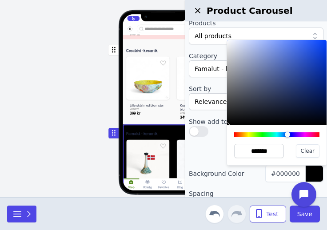
scroll to position [27, 0]
click at [232, 43] on div at bounding box center [277, 82] width 100 height 85
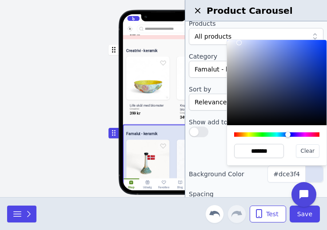
type input "*******"
drag, startPoint x: 232, startPoint y: 43, endPoint x: 239, endPoint y: 43, distance: 7.6
click at [239, 43] on div at bounding box center [239, 42] width 5 height 5
click at [69, 112] on div "Hjem Gaveideer Nyheder Kunst Tøj Smykker Interiør Keramik Accessories Gør det s…" at bounding box center [163, 98] width 327 height 197
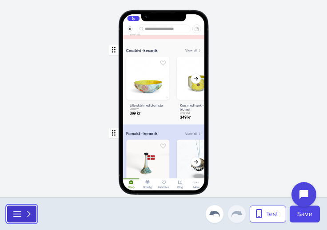
click at [25, 215] on icon "button" at bounding box center [28, 214] width 9 height 9
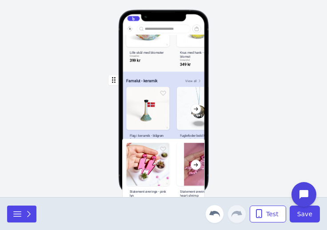
scroll to position [1301, 0]
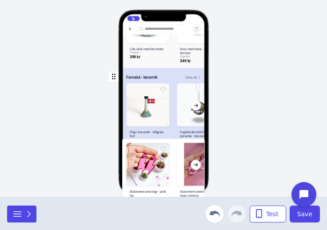
drag, startPoint x: 38, startPoint y: 157, endPoint x: 147, endPoint y: 164, distance: 109.2
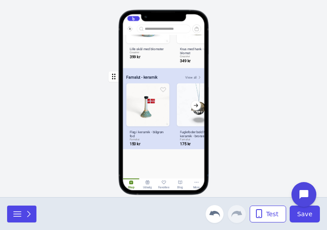
click at [147, 164] on div "Statement øreringe - pink lyn Saisall 350 kr Statement øreringe - heart shrimp …" at bounding box center [163, 98] width 327 height 197
click at [29, 216] on icon "button" at bounding box center [29, 214] width 3 height 6
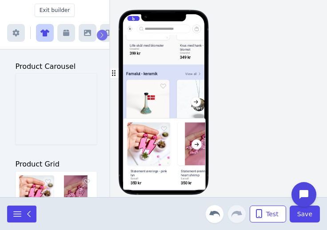
scroll to position [1316, 0]
drag, startPoint x: 50, startPoint y: 127, endPoint x: 161, endPoint y: 166, distance: 117.6
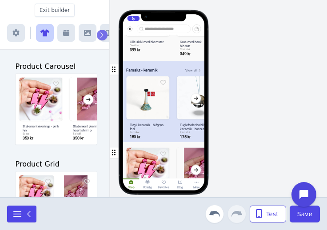
click at [161, 166] on div "button" at bounding box center [164, 180] width 82 height 70
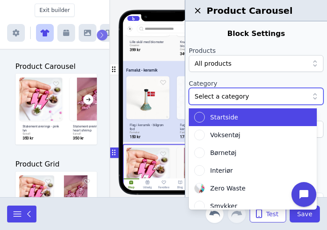
click at [232, 99] on div at bounding box center [252, 96] width 114 height 9
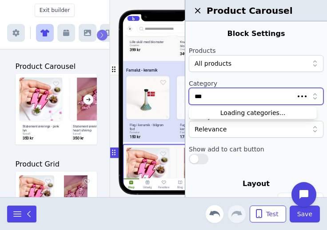
type input "****"
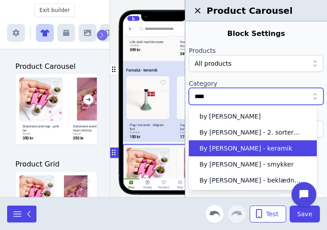
click at [246, 149] on span "By [PERSON_NAME] - keramik" at bounding box center [246, 148] width 93 height 9
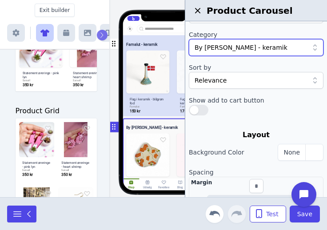
scroll to position [1371, 0]
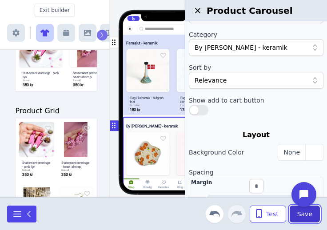
click at [304, 219] on button "Save" at bounding box center [305, 214] width 30 height 17
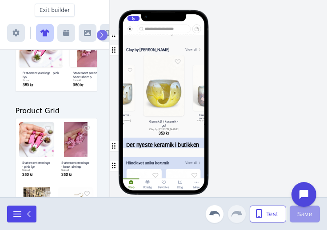
scroll to position [209, 0]
click at [262, 106] on div "Hjem Gaveideer Nyheder Kunst Tøj Smykker Interiør Keramik Accessories Gør det s…" at bounding box center [163, 98] width 327 height 197
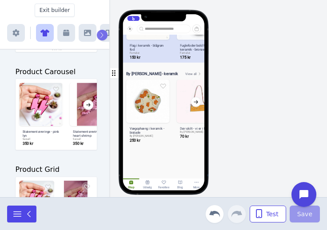
scroll to position [142, 0]
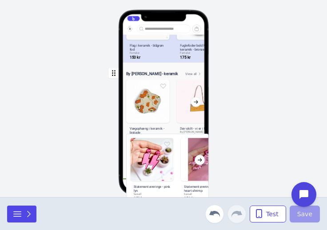
drag, startPoint x: 51, startPoint y: 117, endPoint x: 161, endPoint y: 155, distance: 116.9
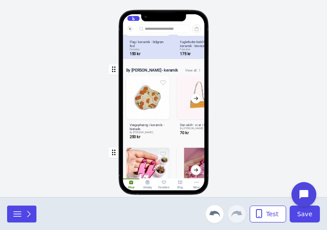
click at [161, 155] on div "button" at bounding box center [164, 180] width 82 height 70
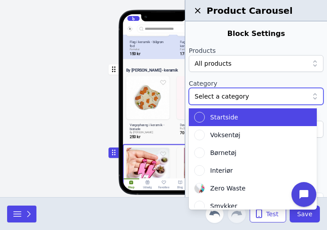
click at [234, 94] on div at bounding box center [252, 96] width 114 height 9
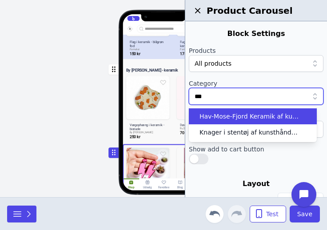
type input "****"
click at [234, 116] on span "Hav-Mose-Fjord Keramik af kunsthåndværker [PERSON_NAME]" at bounding box center [250, 116] width 101 height 9
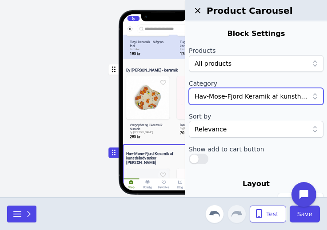
scroll to position [39, 0]
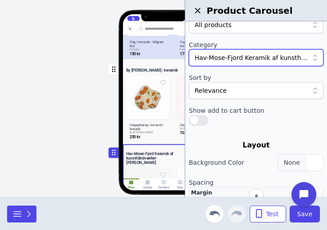
click at [306, 165] on div "button" at bounding box center [315, 163] width 18 height 16
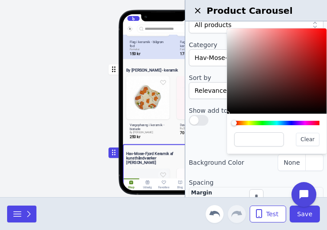
click at [249, 121] on div "Clear" at bounding box center [277, 134] width 100 height 40
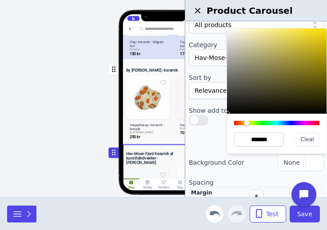
click at [247, 123] on div at bounding box center [276, 123] width 85 height 4
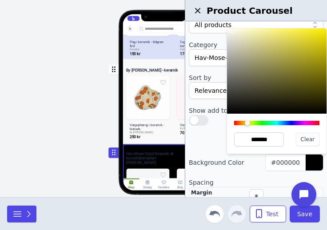
click at [233, 31] on div at bounding box center [277, 70] width 100 height 85
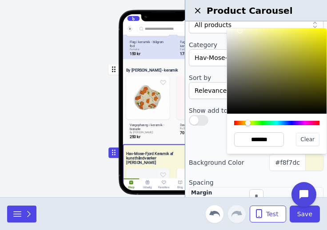
type input "*******"
drag, startPoint x: 233, startPoint y: 31, endPoint x: 241, endPoint y: 31, distance: 7.6
click at [241, 31] on div at bounding box center [240, 30] width 5 height 5
click at [77, 78] on div "Hjem Gaveideer Nyheder Kunst Tøj Smykker Interiør Keramik Accessories Gør det s…" at bounding box center [163, 98] width 327 height 197
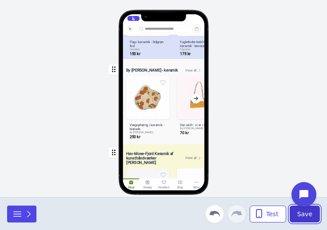
click at [309, 218] on span "Save" at bounding box center [305, 214] width 15 height 9
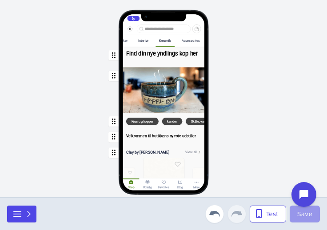
scroll to position [0, 230]
click at [190, 40] on div "Accessories" at bounding box center [190, 41] width 18 height 4
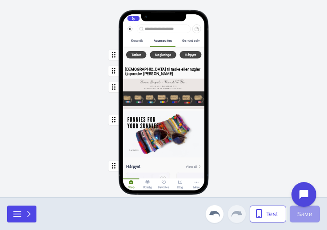
scroll to position [0, 287]
click at [182, 40] on div "Gør det selv" at bounding box center [190, 41] width 17 height 4
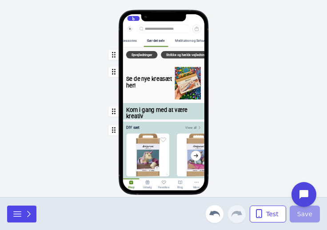
scroll to position [0, 359]
click at [188, 38] on div "Meditation og Selvudvikling" at bounding box center [194, 40] width 47 height 11
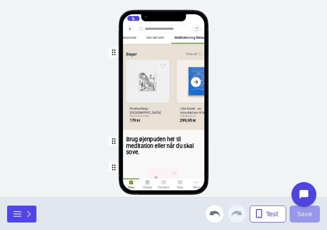
scroll to position [0, 0]
